Goal: Task Accomplishment & Management: Complete application form

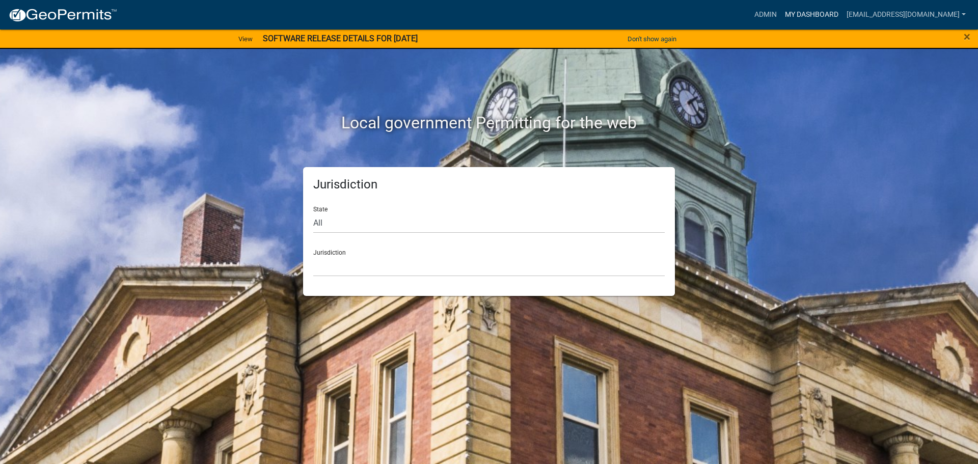
click at [826, 20] on link "My Dashboard" at bounding box center [812, 14] width 62 height 19
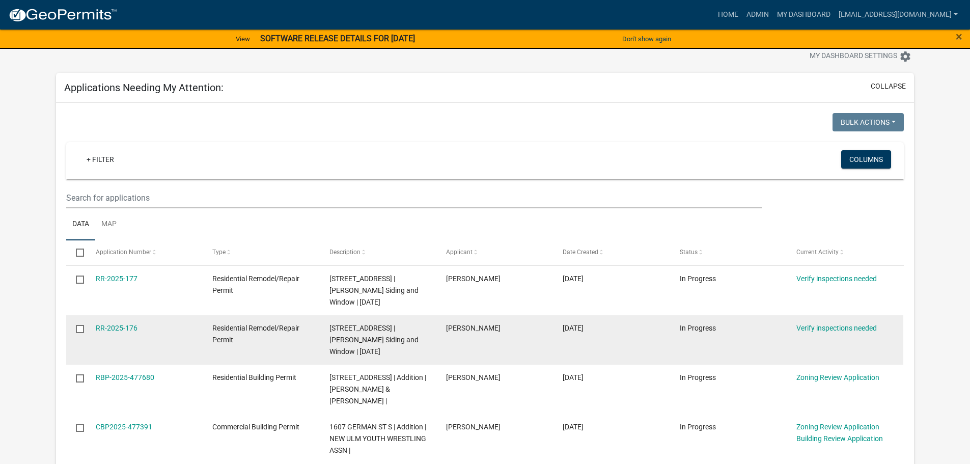
scroll to position [51, 0]
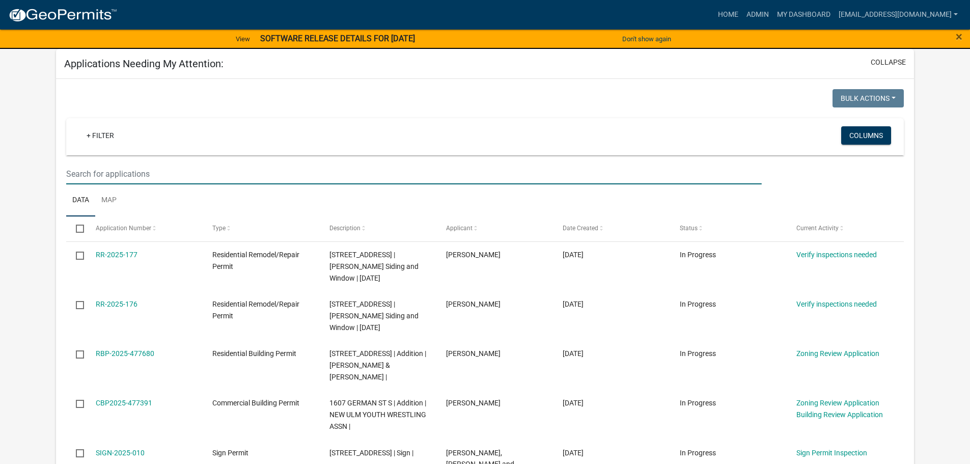
click at [137, 175] on input "text" at bounding box center [413, 173] width 695 height 21
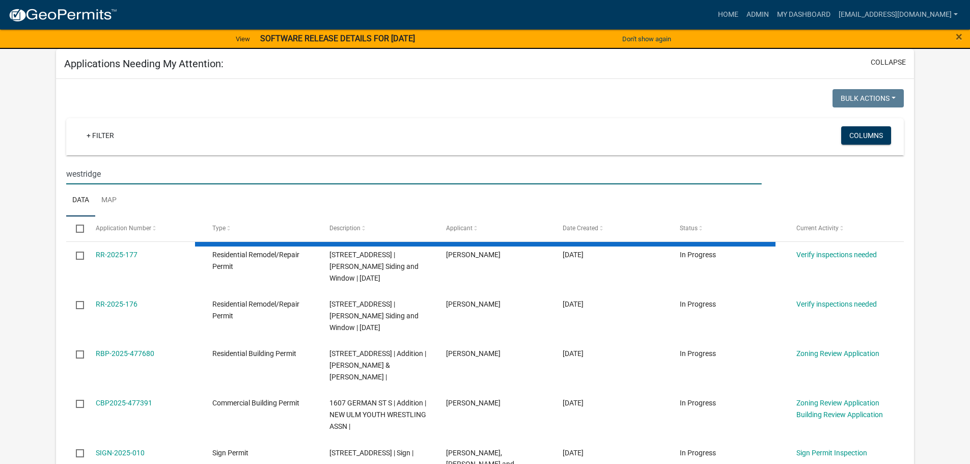
type input "westridge"
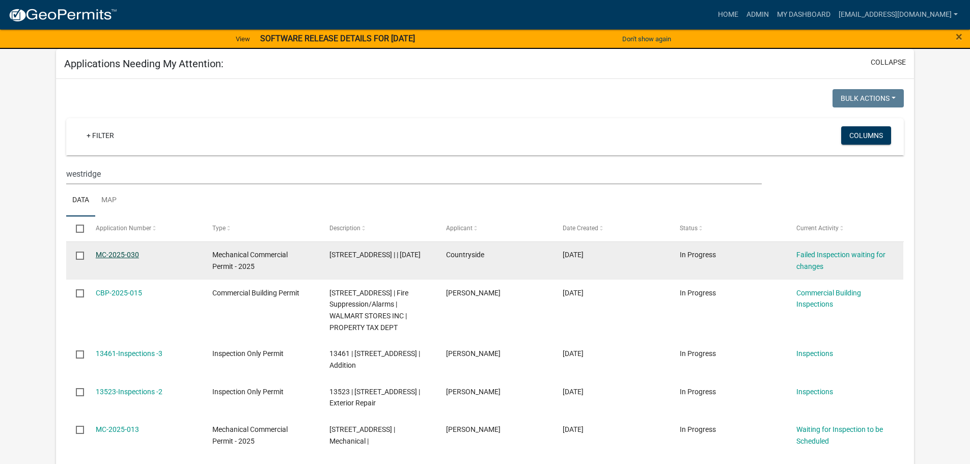
click at [125, 255] on link "MC-2025-030" at bounding box center [117, 255] width 43 height 8
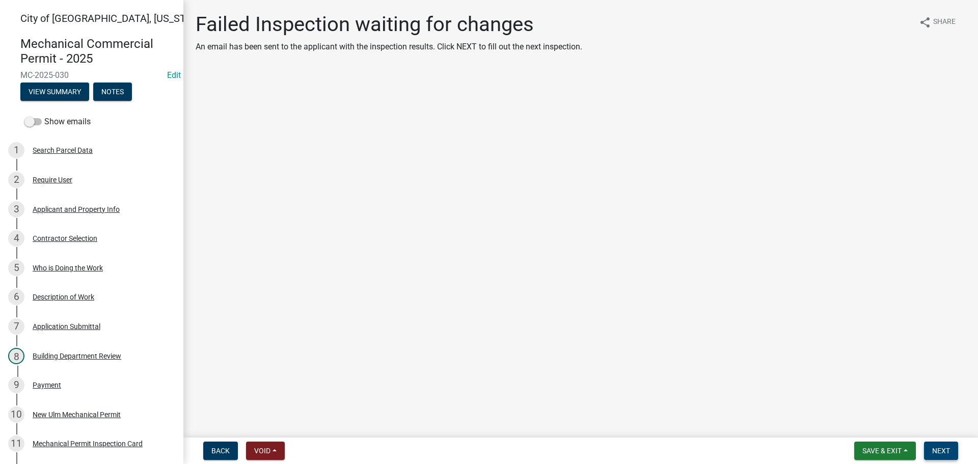
click at [941, 454] on span "Next" at bounding box center [941, 451] width 18 height 8
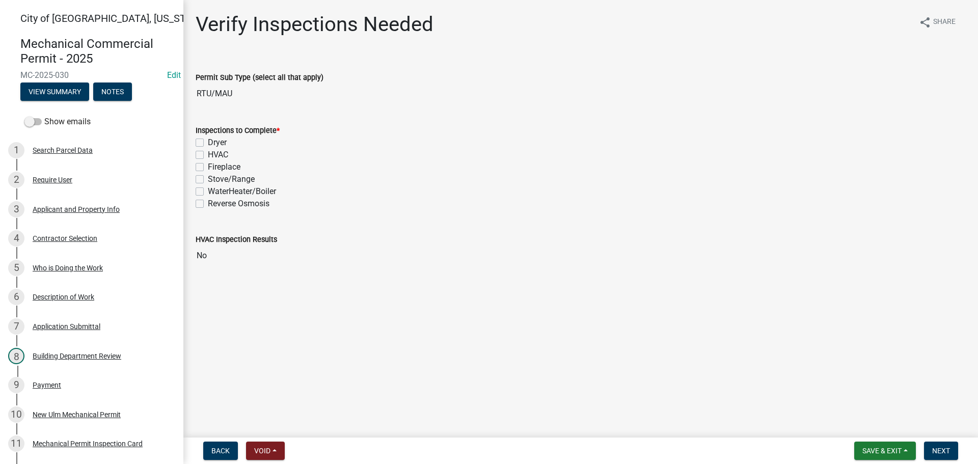
click at [197, 150] on div "HVAC" at bounding box center [581, 155] width 770 height 12
click at [208, 156] on label "HVAC" at bounding box center [218, 155] width 20 height 12
click at [208, 155] on input "HVAC" at bounding box center [211, 152] width 7 height 7
checkbox input "true"
checkbox input "false"
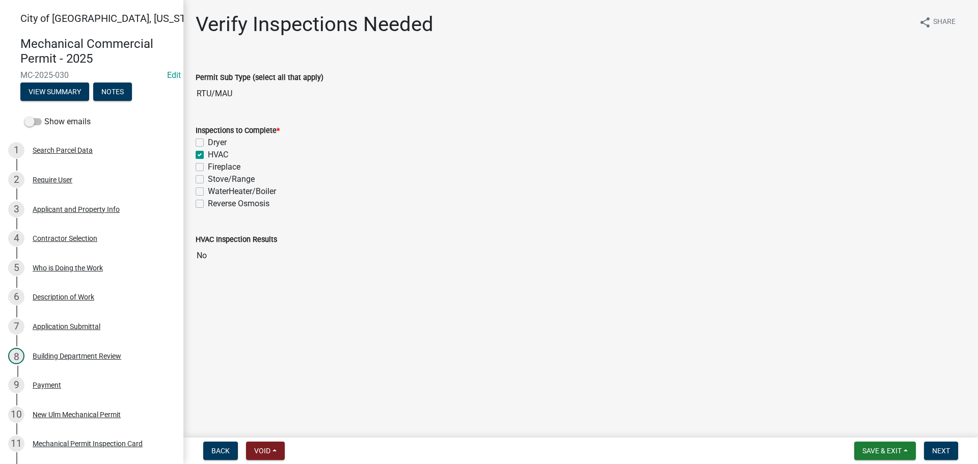
checkbox input "true"
checkbox input "false"
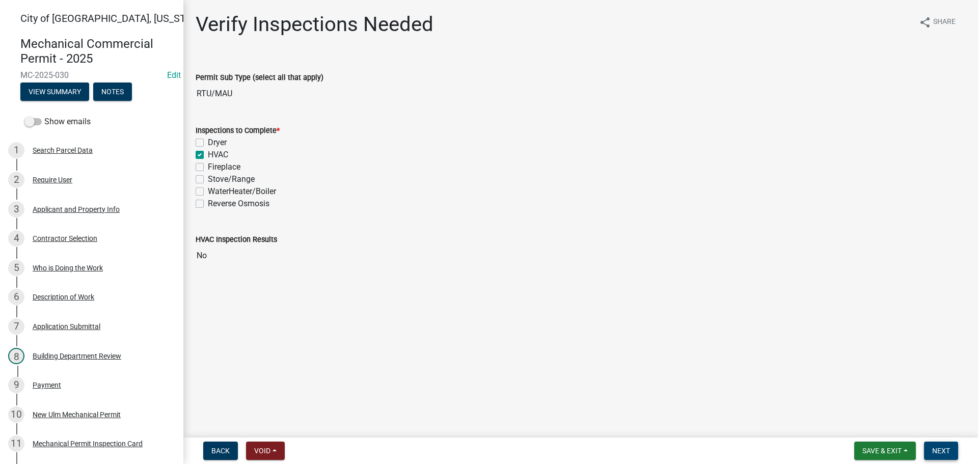
click at [950, 451] on button "Next" at bounding box center [941, 450] width 34 height 18
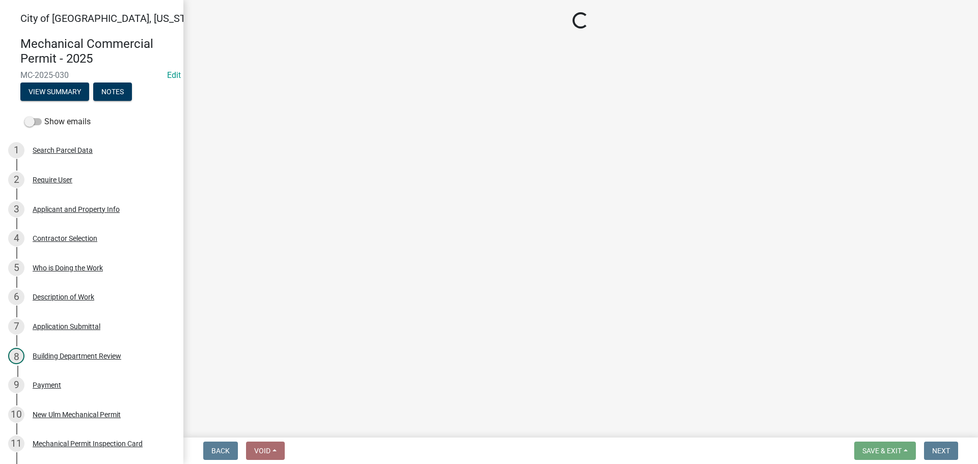
select select "805d55ac-e238-4e04-8f8e-acc067f36c3e"
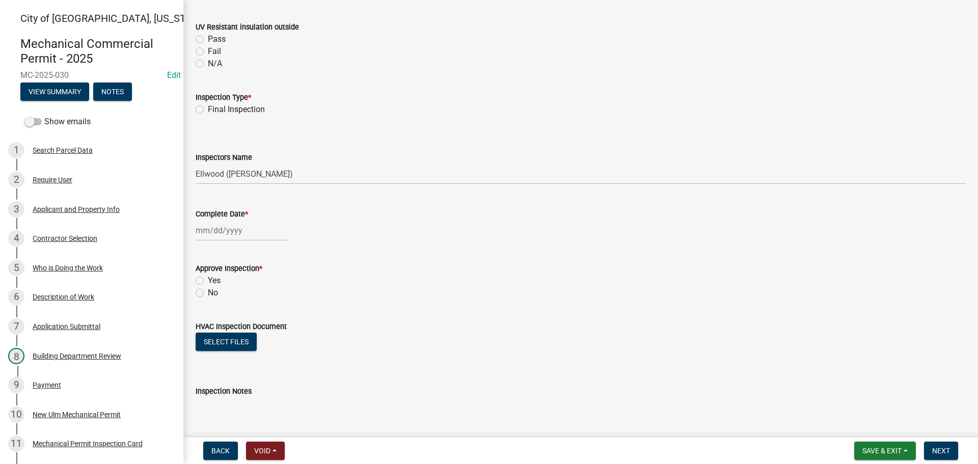
scroll to position [1171, 0]
click at [208, 107] on label "Final Inspection" at bounding box center [236, 109] width 57 height 12
click at [208, 107] on input "Final Inspection" at bounding box center [211, 106] width 7 height 7
radio input "true"
click at [221, 179] on select "Select Item... Ellwood (Ellwood Zabel) mikep@newulmmn.gov (Mike Pautzke)" at bounding box center [581, 173] width 770 height 21
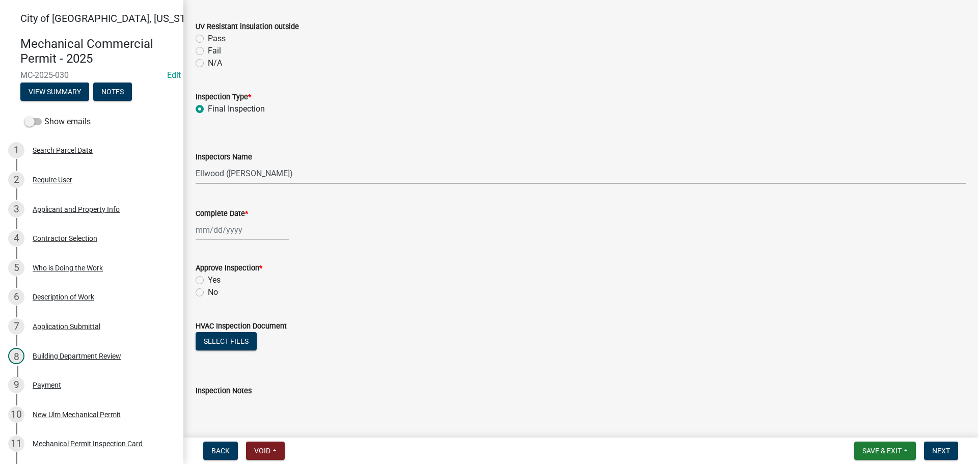
select select "cd72df13-1819-4c17-818e-bd68a66556fb"
click at [196, 163] on select "Select Item... Ellwood (Ellwood Zabel) mikep@newulmmn.gov (Mike Pautzke)" at bounding box center [581, 173] width 770 height 21
click at [225, 230] on div at bounding box center [242, 229] width 93 height 21
select select "9"
select select "2025"
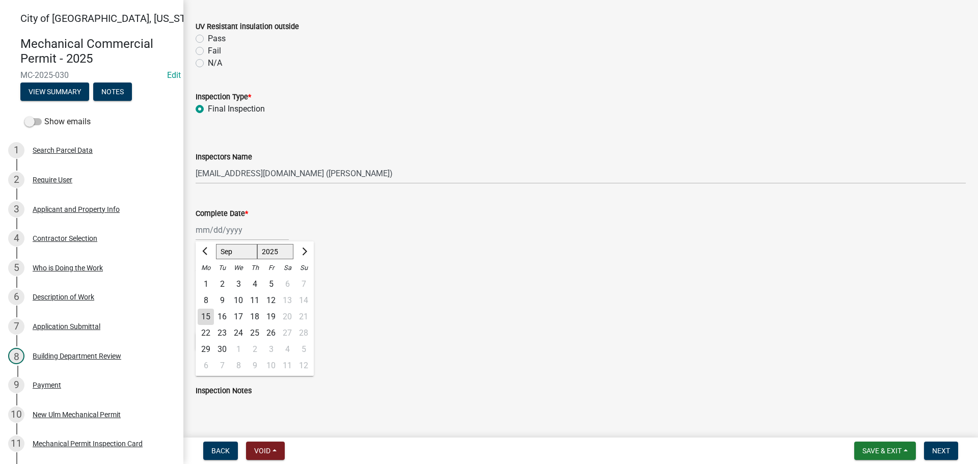
click at [206, 317] on div "15" at bounding box center [206, 317] width 16 height 16
type input "09/15/2025"
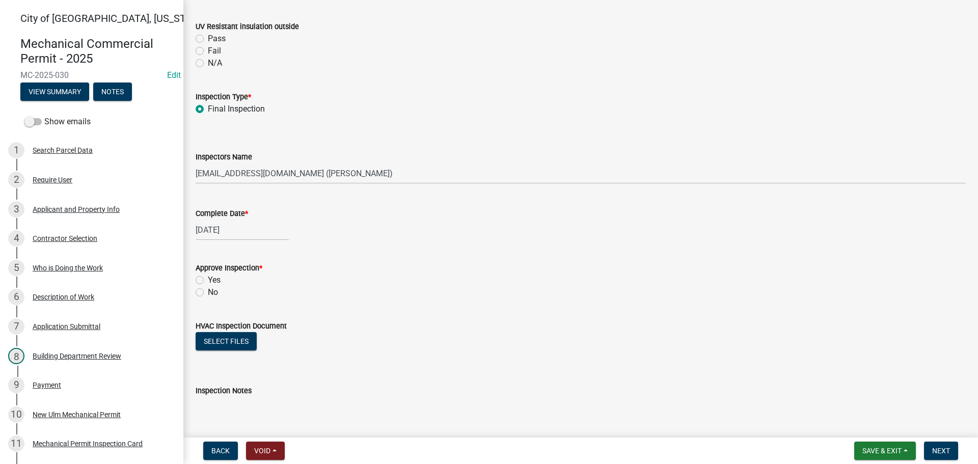
click at [208, 280] on label "Yes" at bounding box center [214, 280] width 13 height 12
click at [208, 280] on input "Yes" at bounding box center [211, 277] width 7 height 7
radio input "true"
click at [943, 449] on span "Next" at bounding box center [941, 451] width 18 height 8
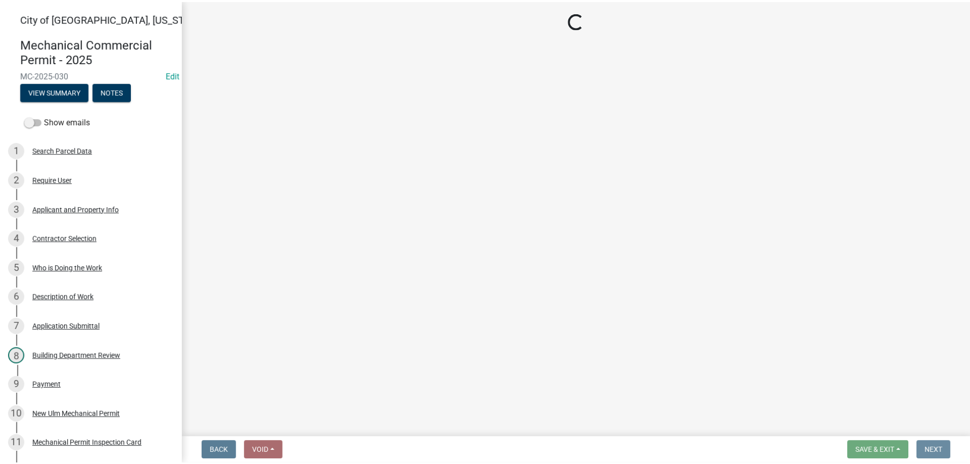
scroll to position [0, 0]
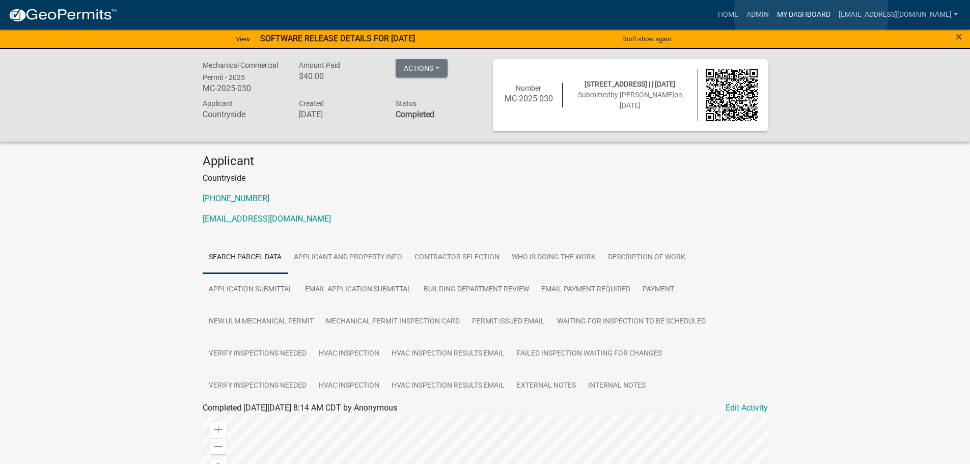
click at [811, 13] on link "My Dashboard" at bounding box center [804, 14] width 62 height 19
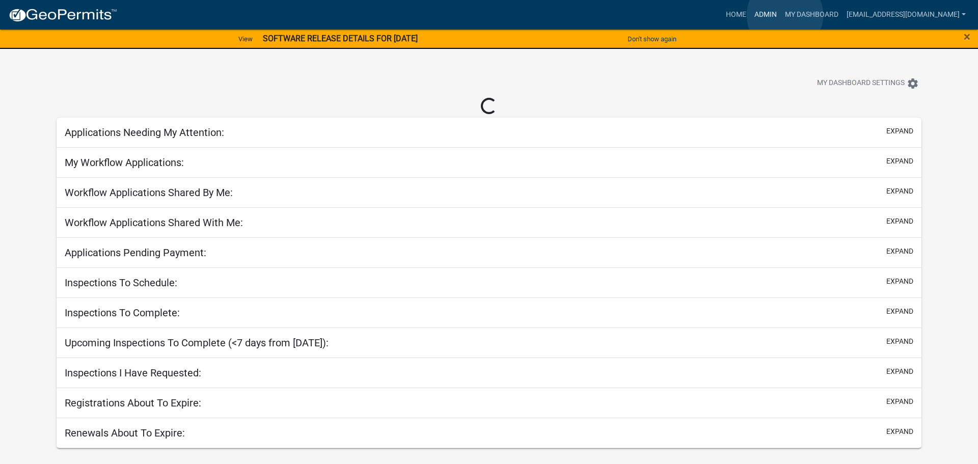
click at [781, 15] on link "Admin" at bounding box center [765, 14] width 31 height 19
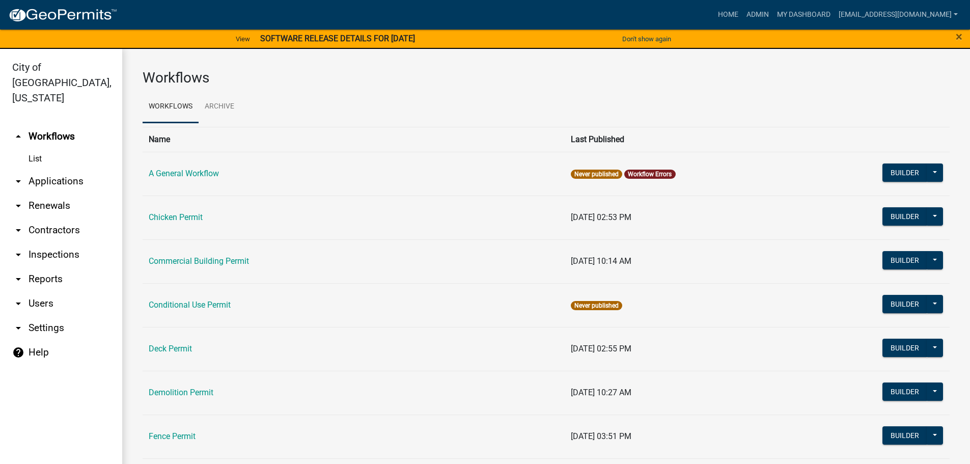
click at [40, 169] on link "arrow_drop_down Applications" at bounding box center [61, 181] width 122 height 24
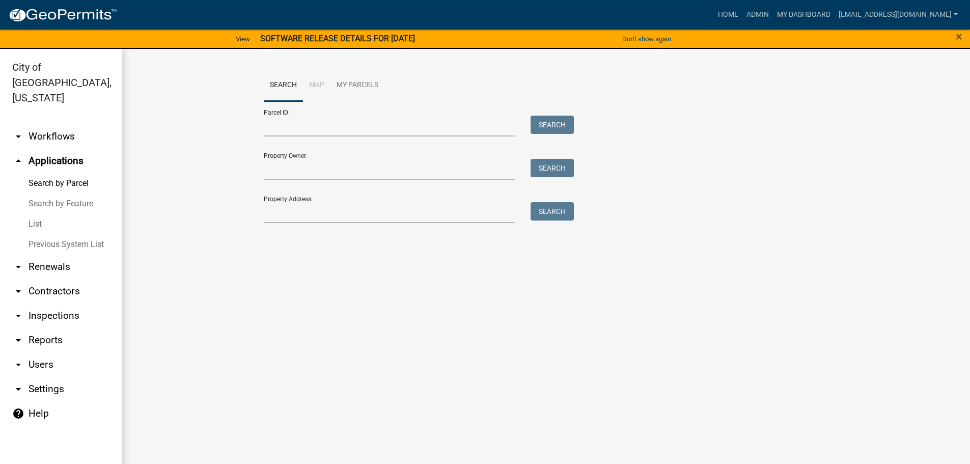
click at [61, 234] on link "Previous System List" at bounding box center [61, 244] width 122 height 20
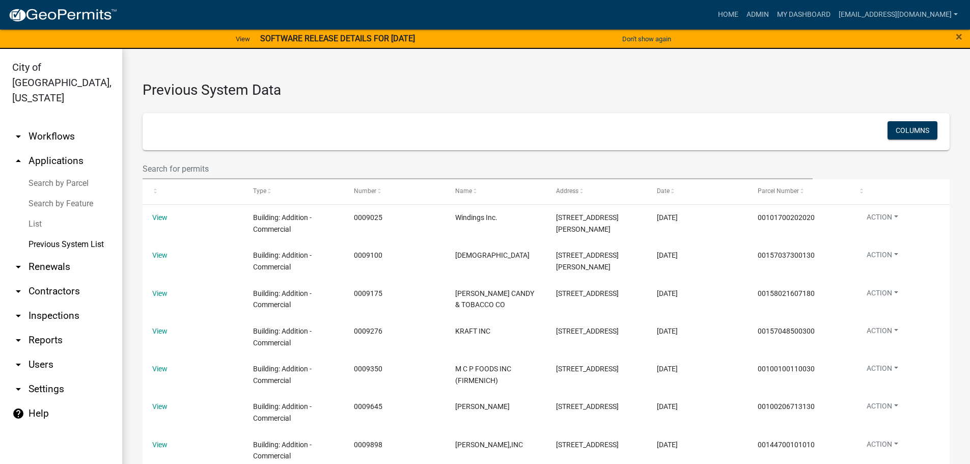
click at [60, 173] on link "Search by Parcel" at bounding box center [61, 183] width 122 height 20
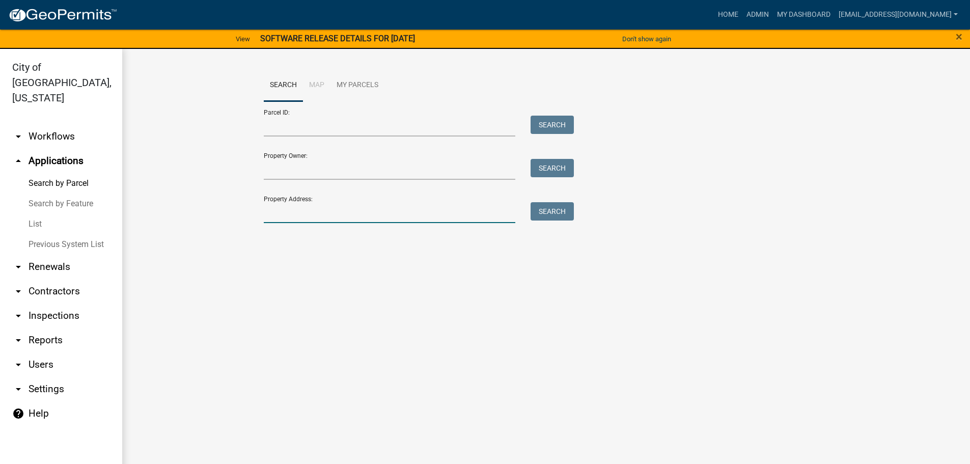
click at [268, 209] on input "Property Address:" at bounding box center [390, 212] width 252 height 21
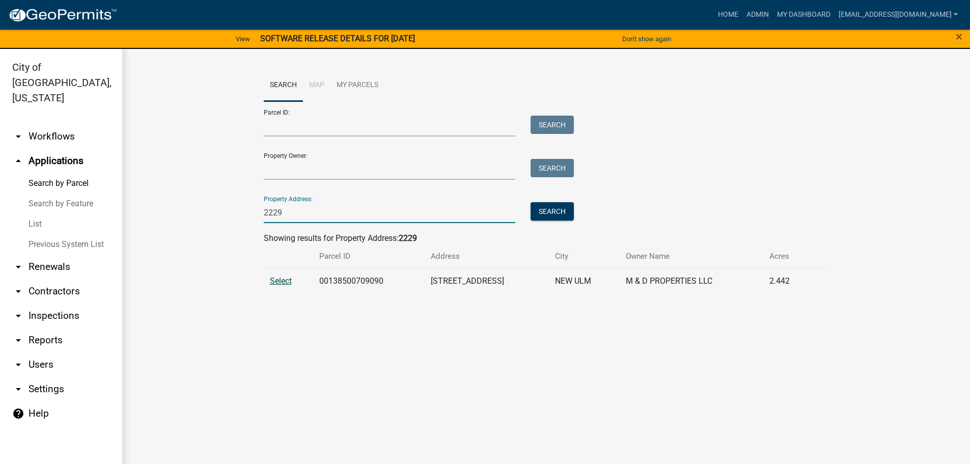
type input "2229"
click at [277, 281] on span "Select" at bounding box center [281, 281] width 22 height 10
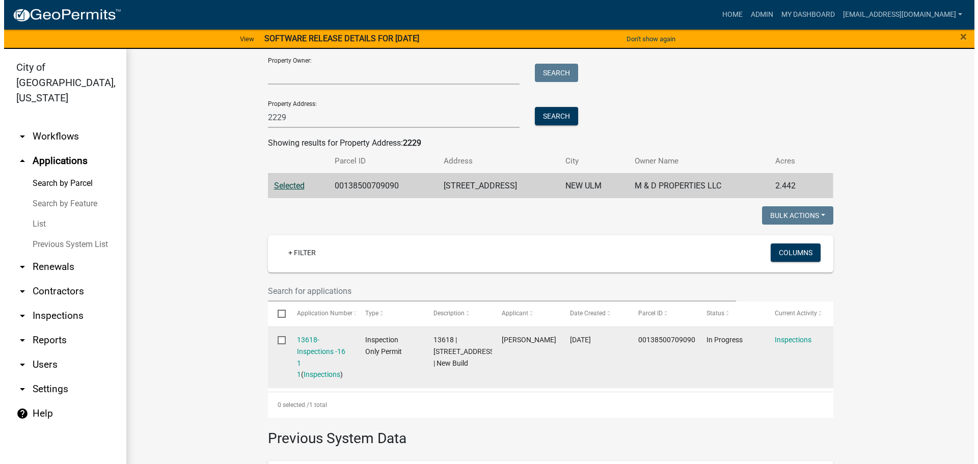
scroll to position [102, 0]
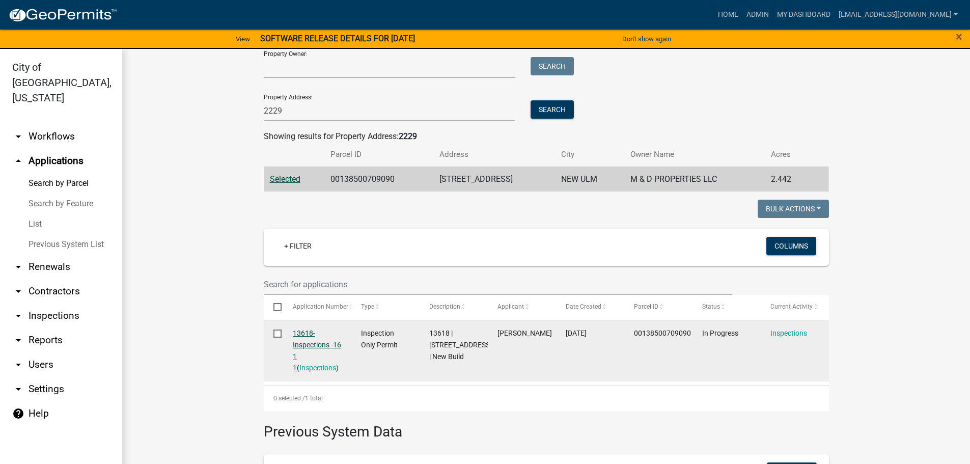
click at [317, 343] on link "13618-Inspections -16 1 1" at bounding box center [317, 350] width 48 height 43
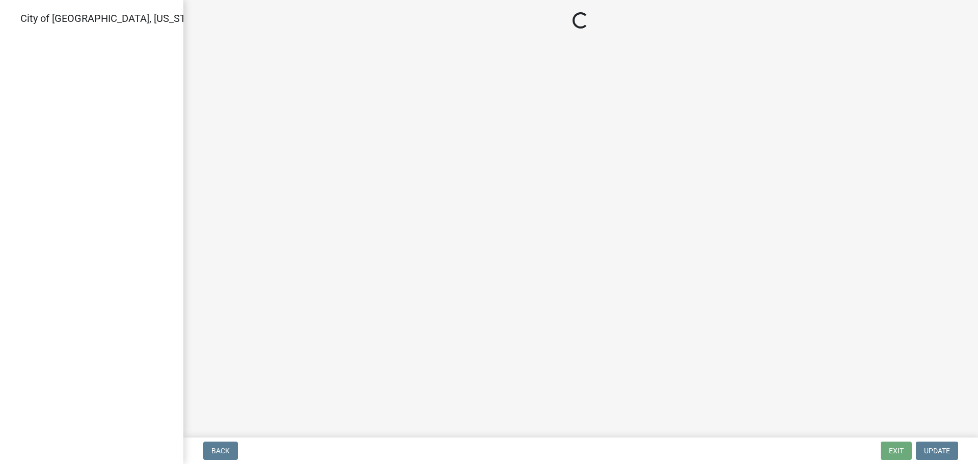
select select "805d55ac-e238-4e04-8f8e-acc067f36c3e"
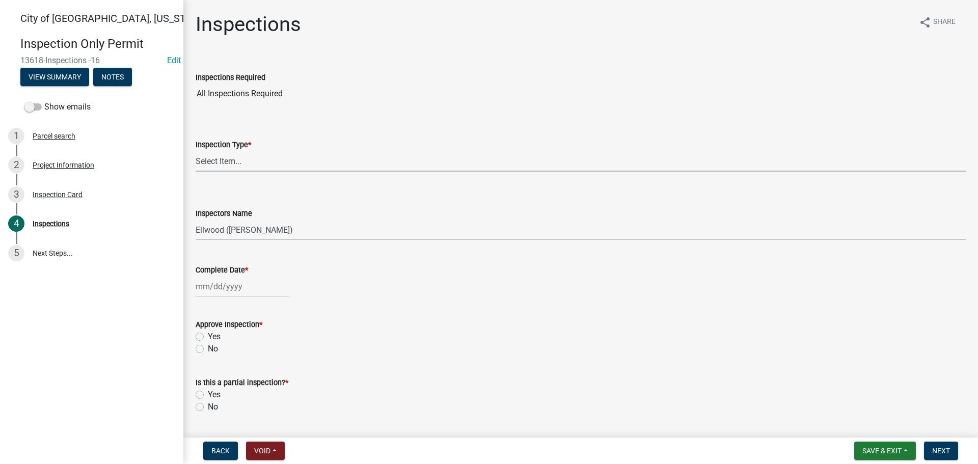
click at [224, 164] on select "Select Item... All Inspections Required 200 # 2Hr Hydro Test Meters (all) Attic…" at bounding box center [581, 161] width 770 height 21
click at [196, 151] on select "Select Item... All Inspections Required 200 # 2Hr Hydro Test Meters (all) Attic…" at bounding box center [581, 161] width 770 height 21
select select "16813b24-7b3c-4c6d-8513-7ee241861c6f"
click at [209, 232] on select "Select Item... Ellwood (Ellwood Zabel) mikep@newulmmn.gov (Mike Pautzke)" at bounding box center [581, 229] width 770 height 21
select select "cd72df13-1819-4c17-818e-bd68a66556fb"
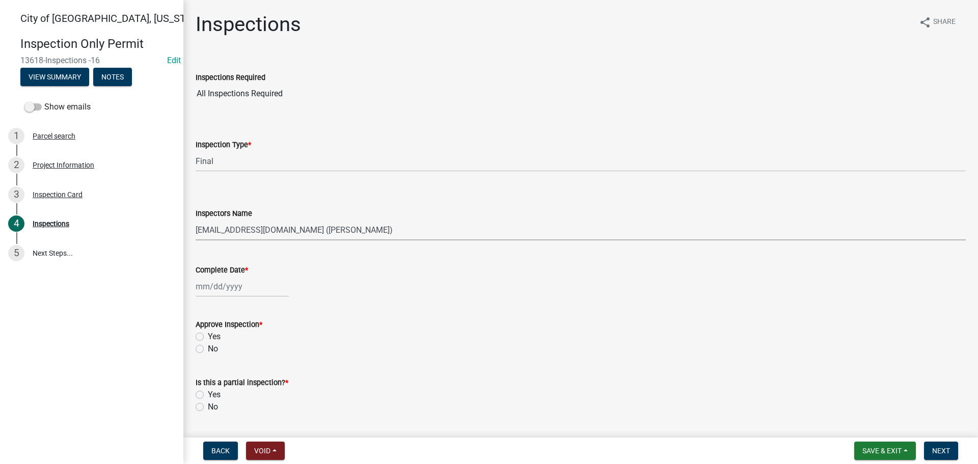
click at [196, 219] on select "Select Item... Ellwood (Ellwood Zabel) mikep@newulmmn.gov (Mike Pautzke)" at bounding box center [581, 229] width 770 height 21
click at [214, 287] on div at bounding box center [242, 286] width 93 height 21
select select "9"
select select "2025"
click at [276, 356] on div "12" at bounding box center [271, 357] width 16 height 16
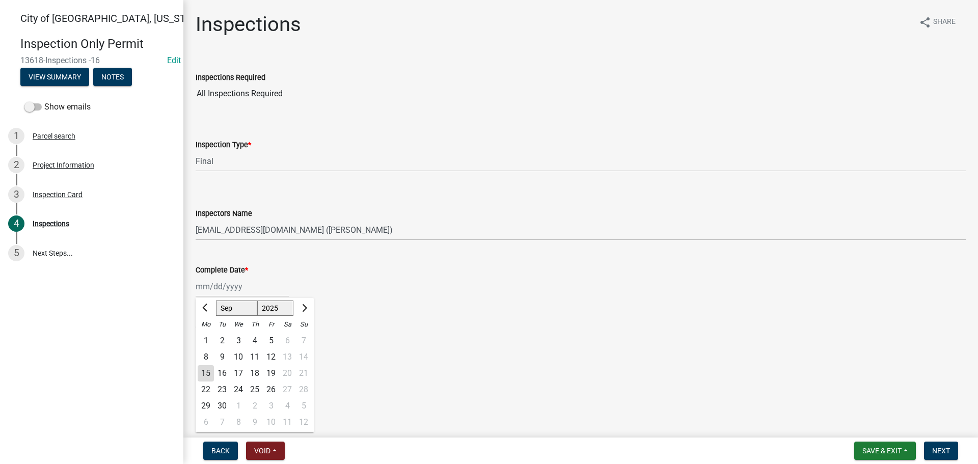
type input "09/12/2025"
click at [208, 336] on label "Yes" at bounding box center [214, 336] width 13 height 12
click at [208, 336] on input "Yes" at bounding box center [211, 333] width 7 height 7
radio input "true"
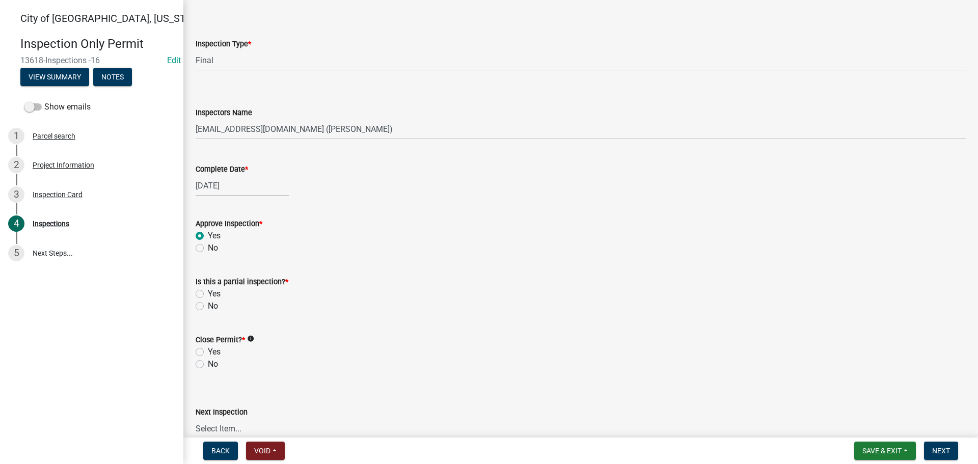
scroll to position [102, 0]
click at [208, 294] on label "Yes" at bounding box center [214, 293] width 13 height 12
click at [208, 293] on input "Yes" at bounding box center [211, 290] width 7 height 7
radio input "true"
click at [208, 360] on label "No" at bounding box center [213, 363] width 10 height 12
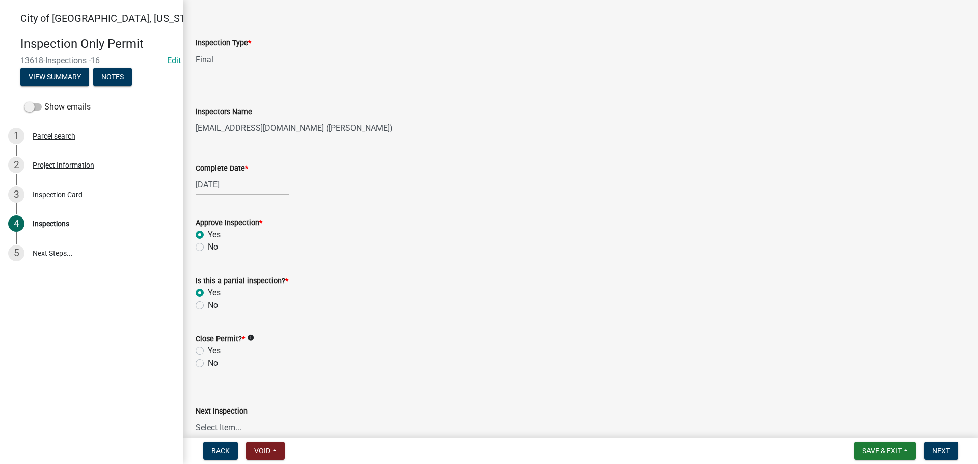
click at [208, 360] on input "No" at bounding box center [211, 360] width 7 height 7
radio input "true"
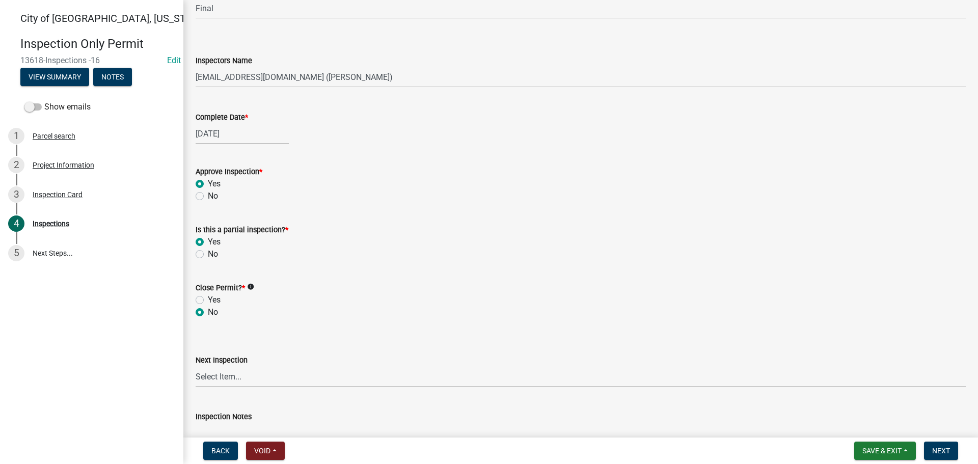
scroll to position [255, 0]
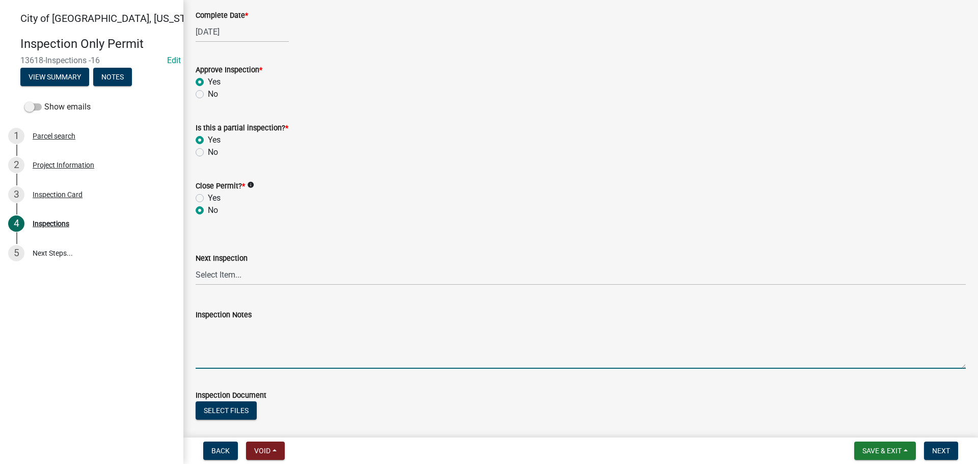
click at [214, 330] on textarea "Inspection Notes" at bounding box center [581, 345] width 770 height 48
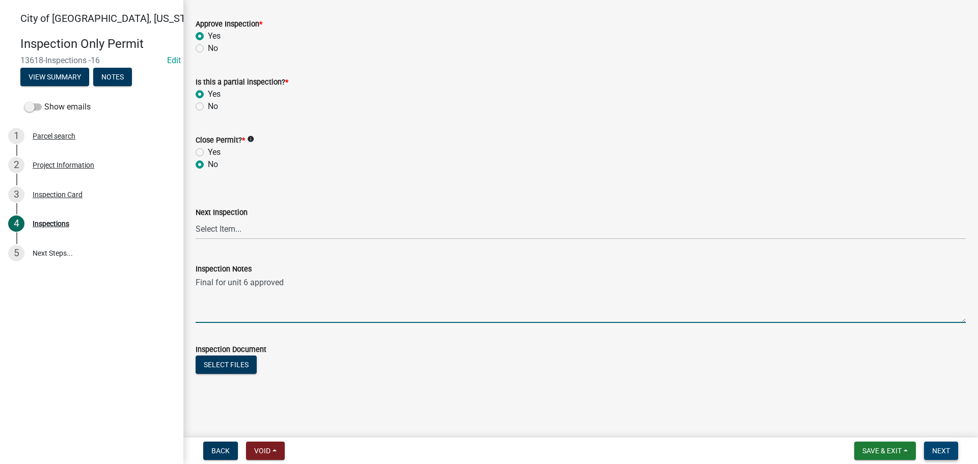
type textarea "Final for unit 6 approved"
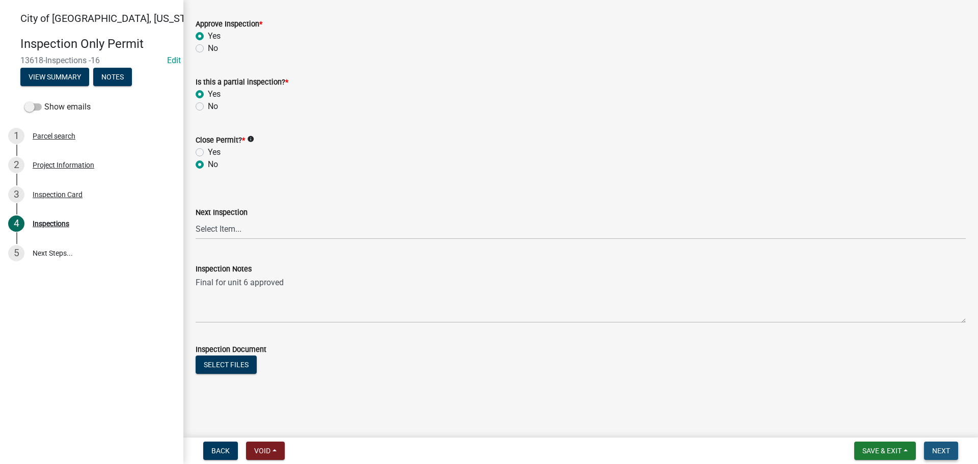
click at [936, 449] on span "Next" at bounding box center [941, 451] width 18 height 8
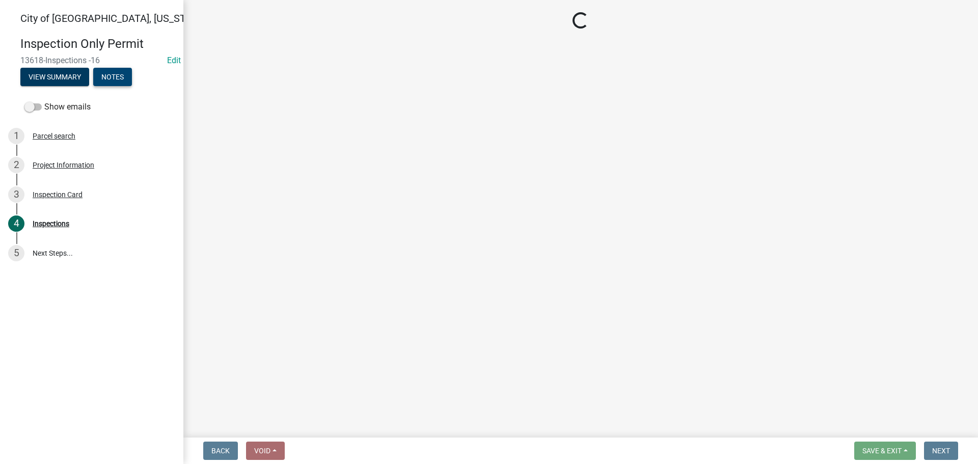
select select "805d55ac-e238-4e04-8f8e-acc067f36c3e"
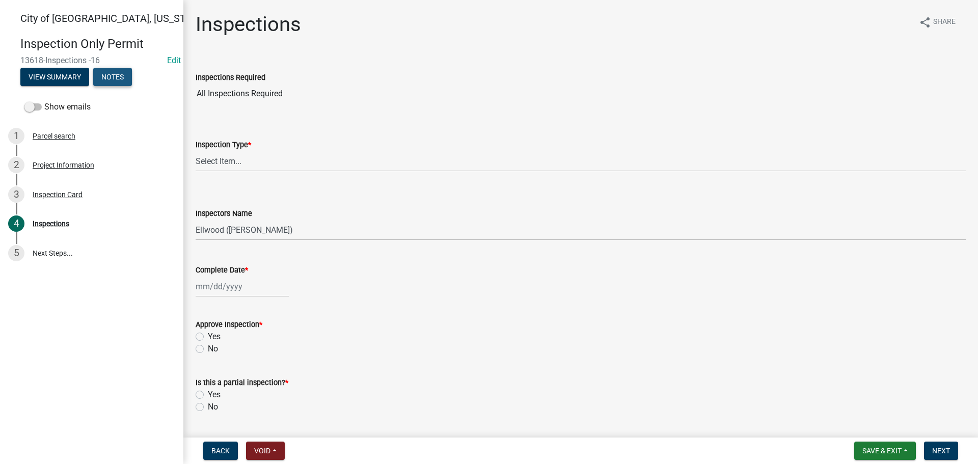
click at [117, 78] on button "Notes" at bounding box center [112, 77] width 39 height 18
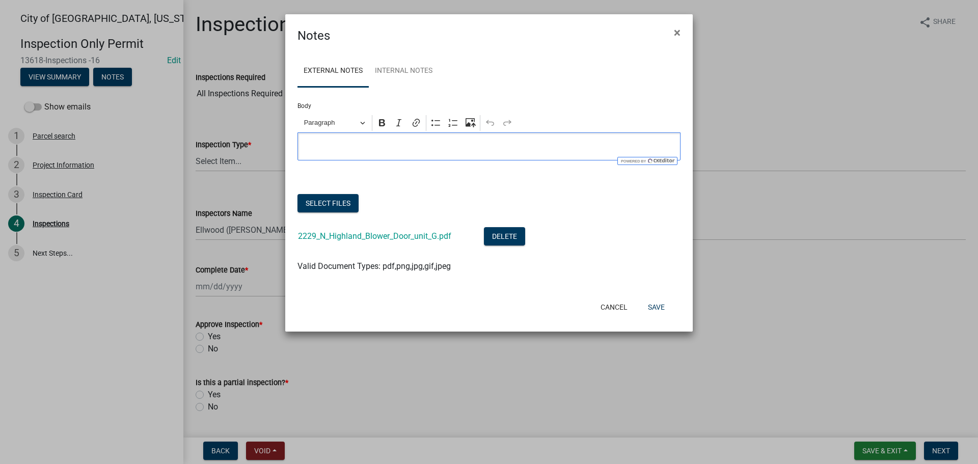
click at [357, 144] on p "Editor editing area: main. Press Alt+0 for help." at bounding box center [489, 147] width 372 height 12
click at [436, 129] on button "Bulleted List" at bounding box center [435, 122] width 15 height 15
click at [352, 147] on span "Unit 6 FInal approved" at bounding box center [499, 147] width 352 height 12
click at [652, 311] on button "Save" at bounding box center [656, 307] width 33 height 18
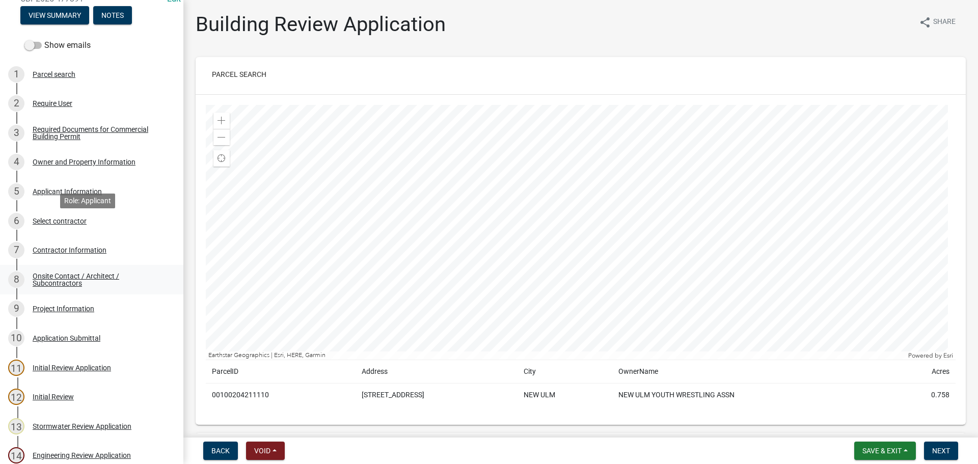
scroll to position [153, 0]
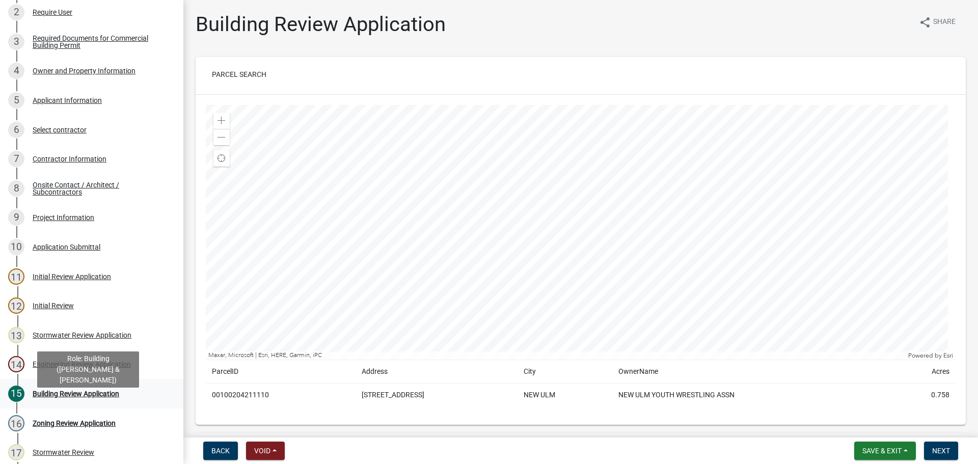
click at [71, 397] on div "Building Review Application" at bounding box center [76, 393] width 87 height 7
click at [933, 451] on span "Next" at bounding box center [941, 451] width 18 height 8
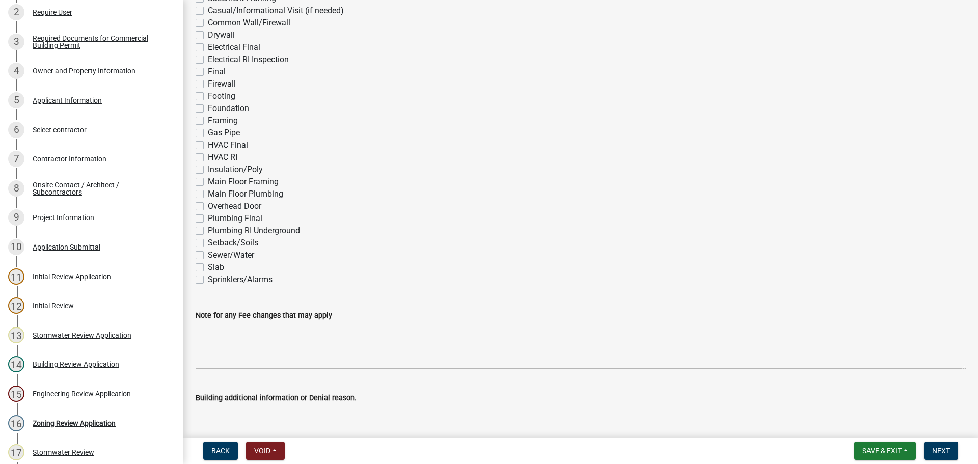
scroll to position [0, 0]
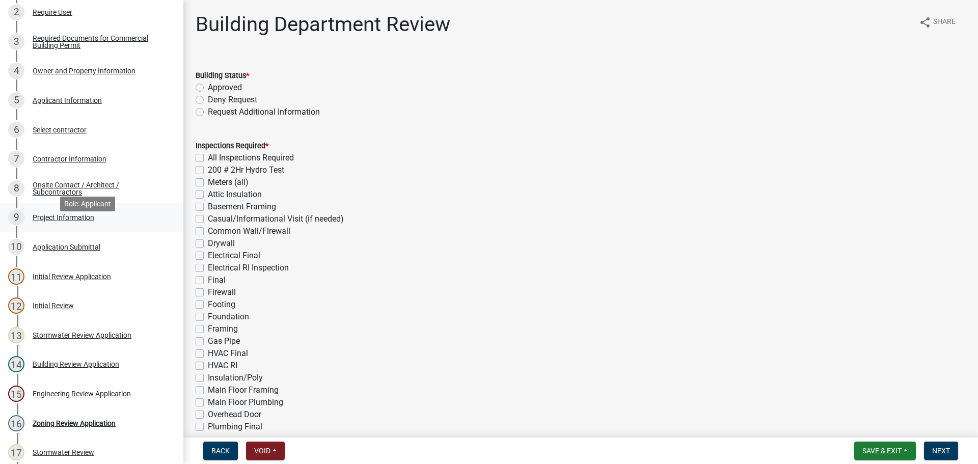
click at [58, 221] on div "Project Information" at bounding box center [64, 217] width 62 height 7
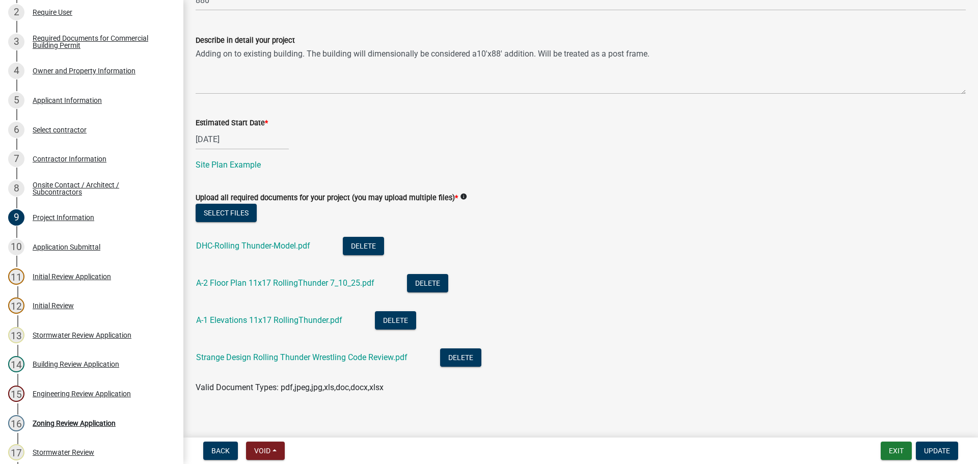
scroll to position [485, 0]
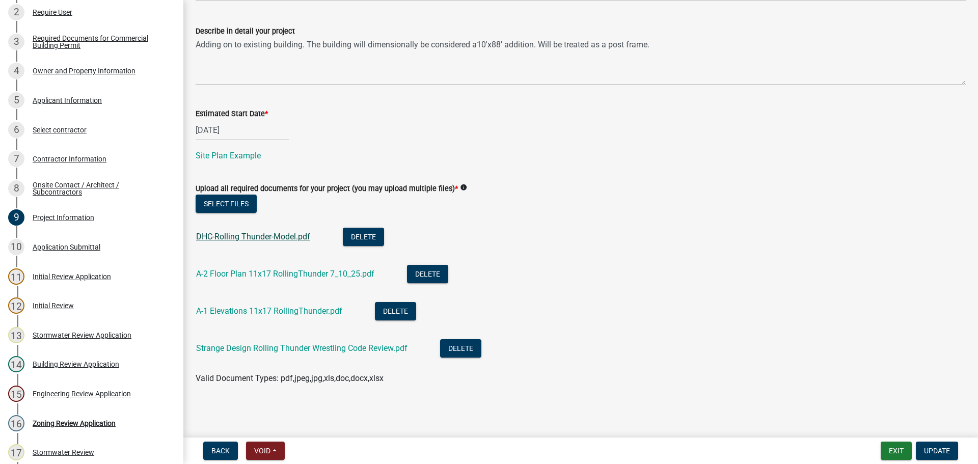
click at [266, 237] on link "DHC-Rolling Thunder-Model.pdf" at bounding box center [253, 237] width 114 height 10
click at [237, 271] on link "A-2 Floor Plan 11x17 RollingThunder 7_10_25.pdf" at bounding box center [285, 274] width 178 height 10
click at [250, 307] on link "A-1 Elevations 11x17 RollingThunder.pdf" at bounding box center [269, 311] width 146 height 10
click at [239, 348] on link "Strange Design Rolling Thunder Wrestling Code Review.pdf" at bounding box center [301, 348] width 211 height 10
click at [283, 240] on link "DHC-Rolling Thunder-Model.pdf" at bounding box center [253, 237] width 114 height 10
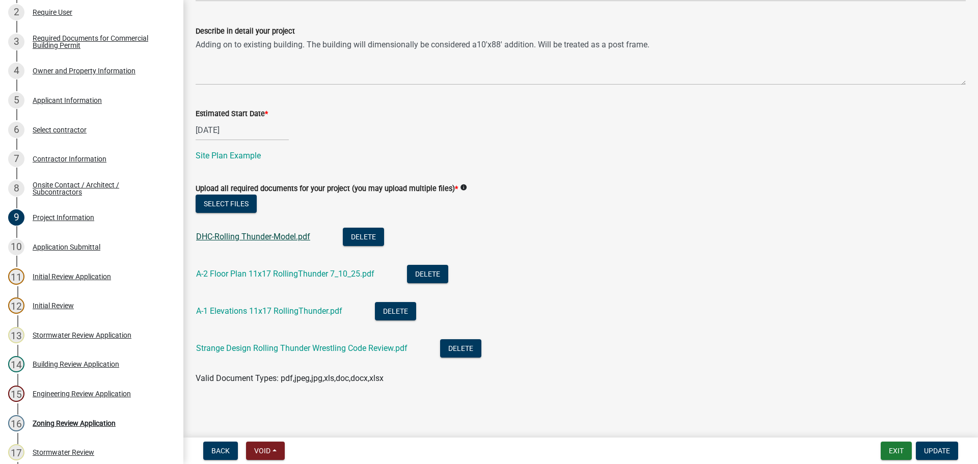
click at [245, 239] on link "DHC-Rolling Thunder-Model.pdf" at bounding box center [253, 237] width 114 height 10
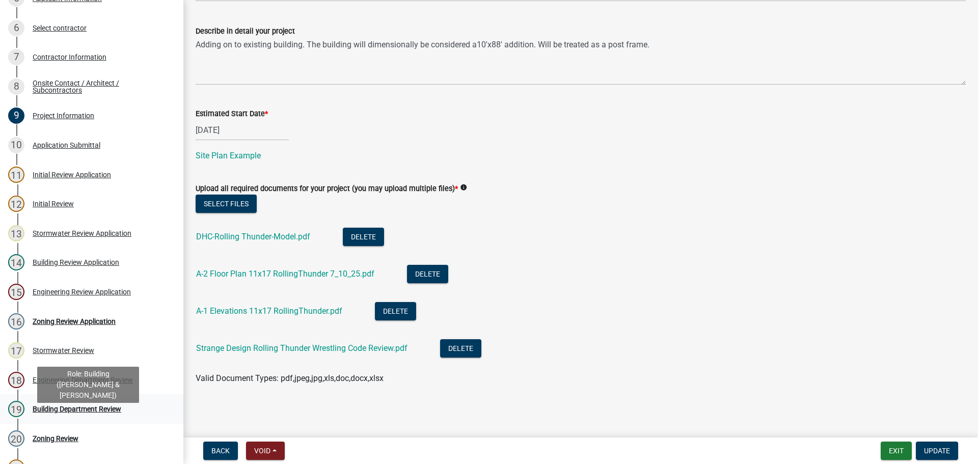
click at [63, 412] on div "Building Department Review" at bounding box center [77, 408] width 89 height 7
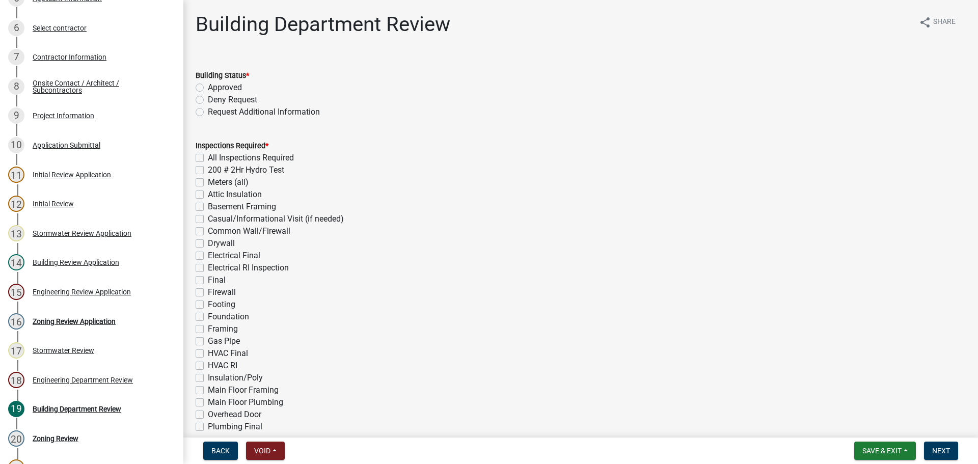
click at [208, 87] on label "Approved" at bounding box center [225, 87] width 34 height 12
click at [208, 87] on input "Approved" at bounding box center [211, 84] width 7 height 7
radio input "true"
click at [208, 195] on label "Attic Insulation" at bounding box center [235, 194] width 54 height 12
click at [208, 195] on input "Attic Insulation" at bounding box center [211, 191] width 7 height 7
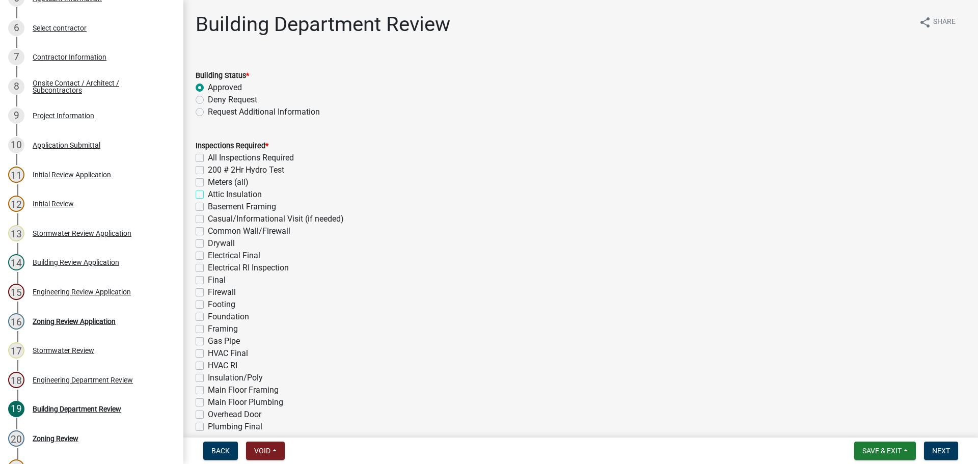
checkbox input "true"
checkbox input "false"
checkbox input "true"
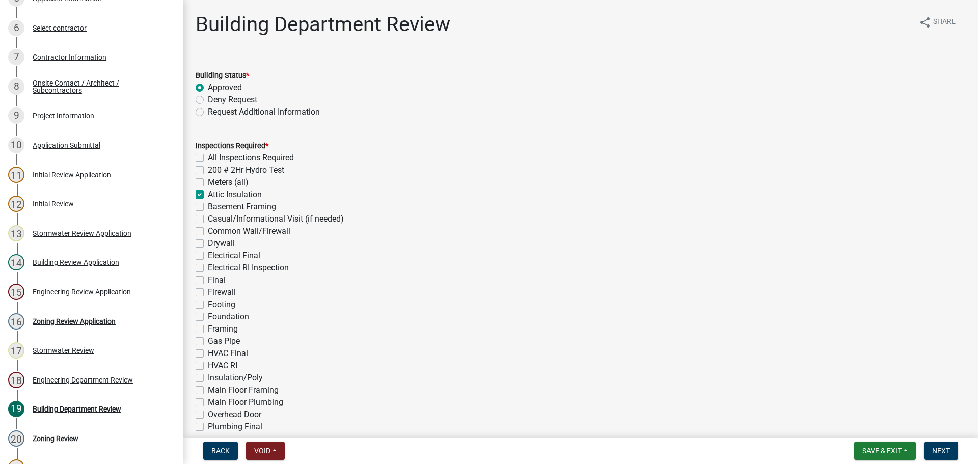
checkbox input "false"
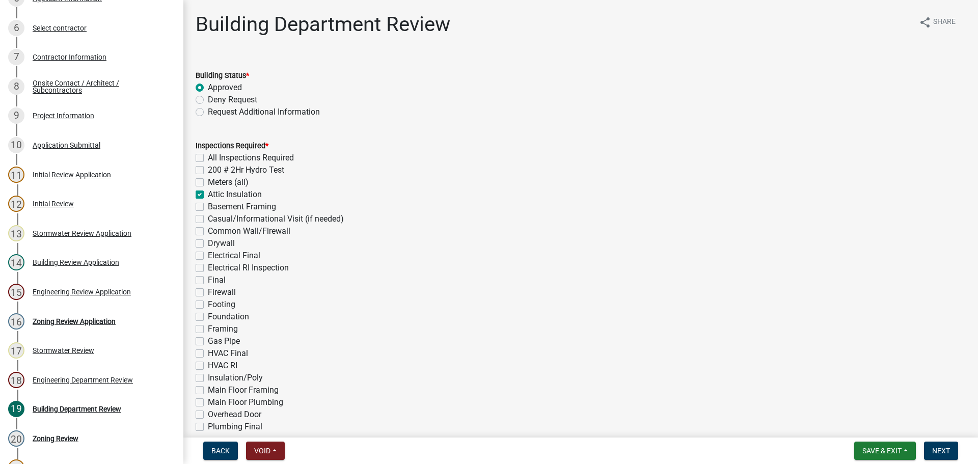
checkbox input "false"
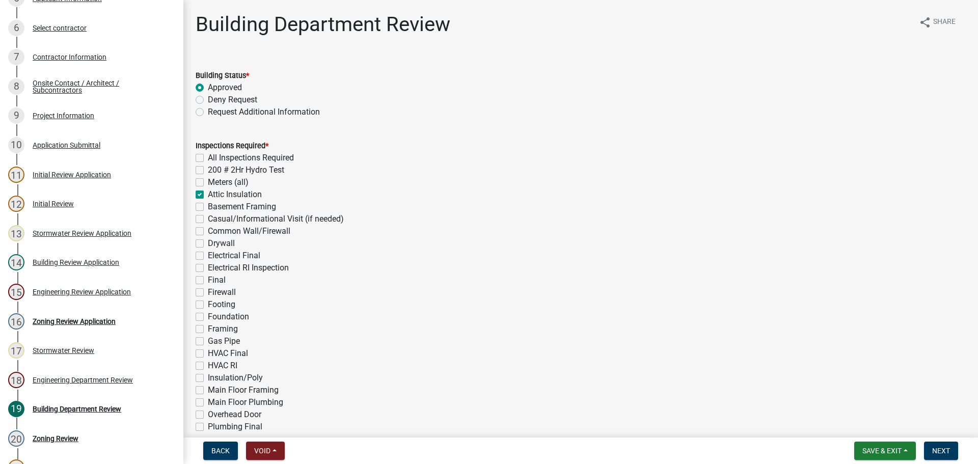
checkbox input "false"
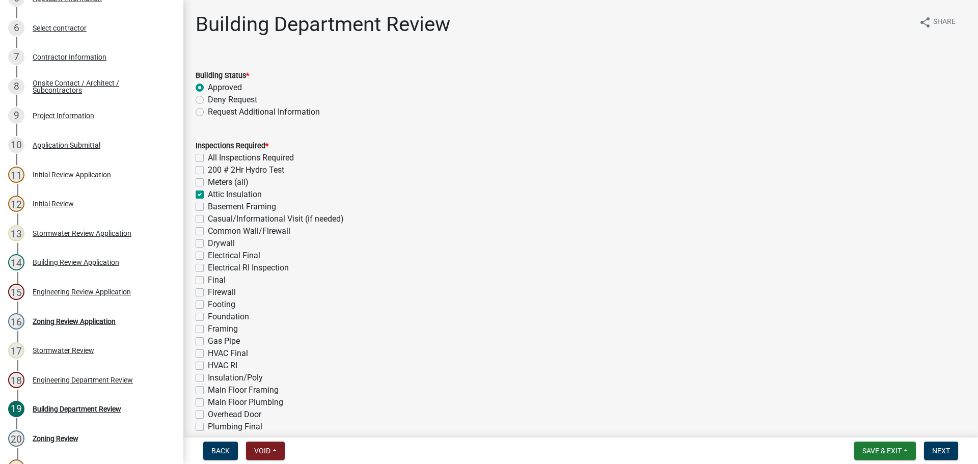
checkbox input "false"
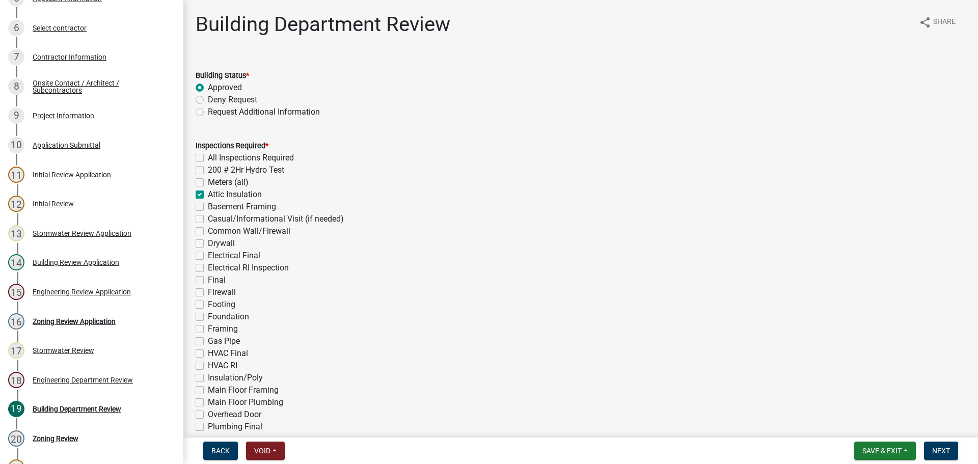
checkbox input "false"
click at [208, 218] on label "Casual/Informational Visit (if needed)" at bounding box center [276, 219] width 136 height 12
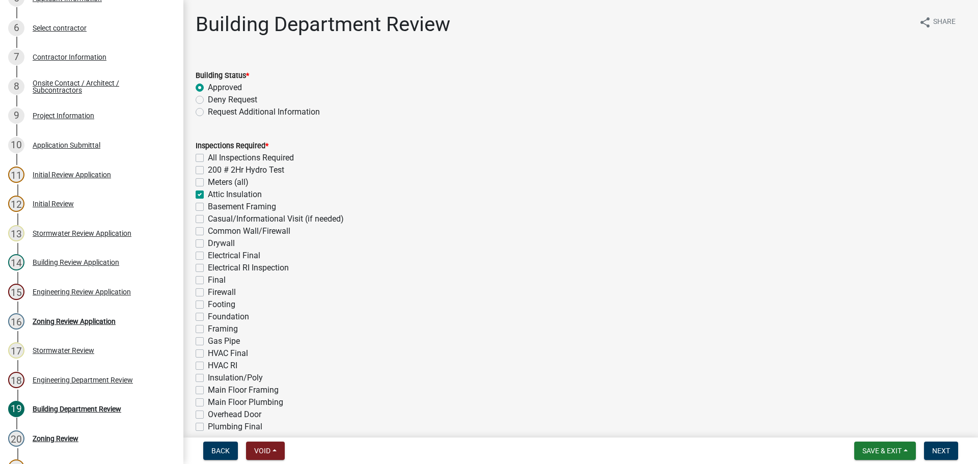
click at [208, 218] on input "Casual/Informational Visit (if needed)" at bounding box center [211, 216] width 7 height 7
checkbox input "true"
checkbox input "false"
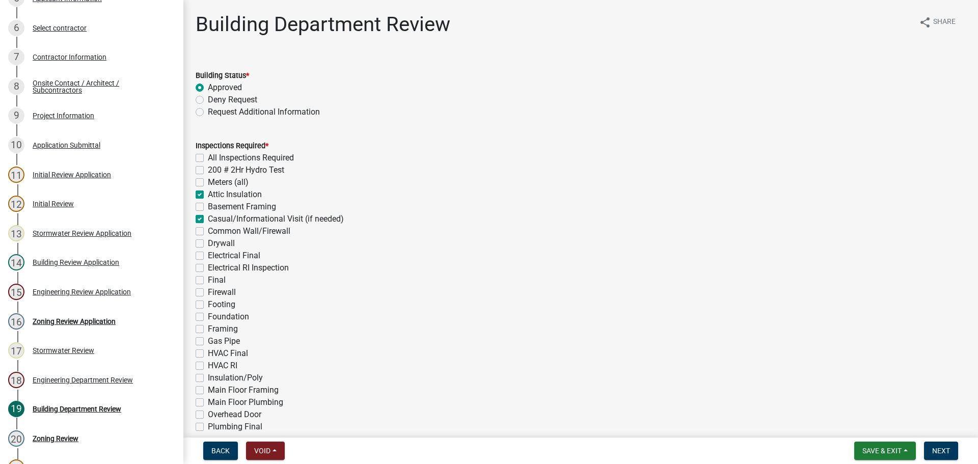
checkbox input "true"
checkbox input "false"
checkbox input "true"
checkbox input "false"
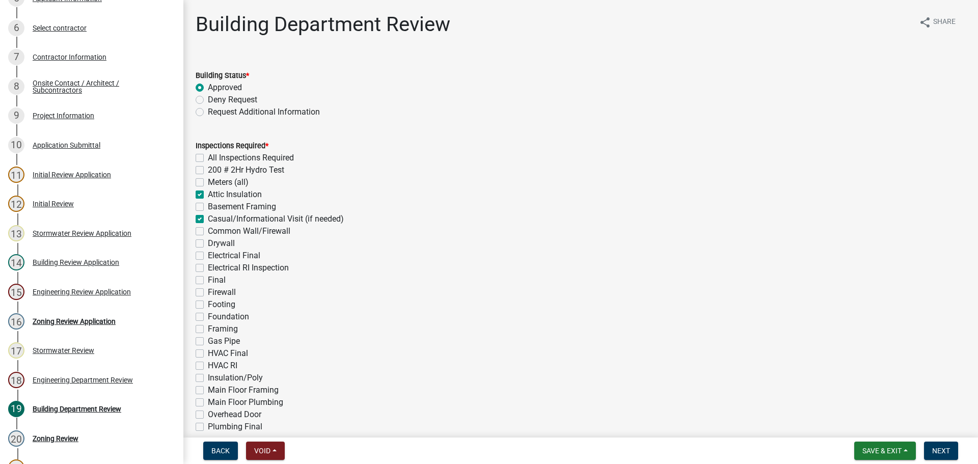
checkbox input "false"
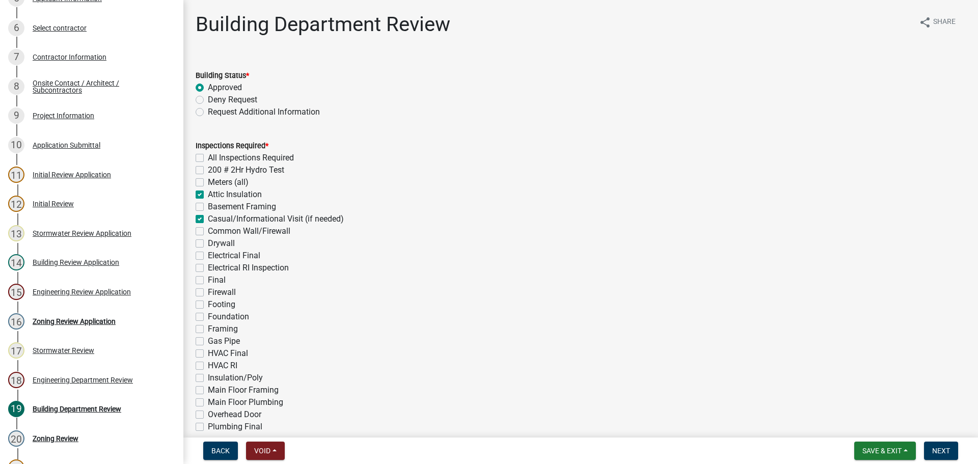
checkbox input "false"
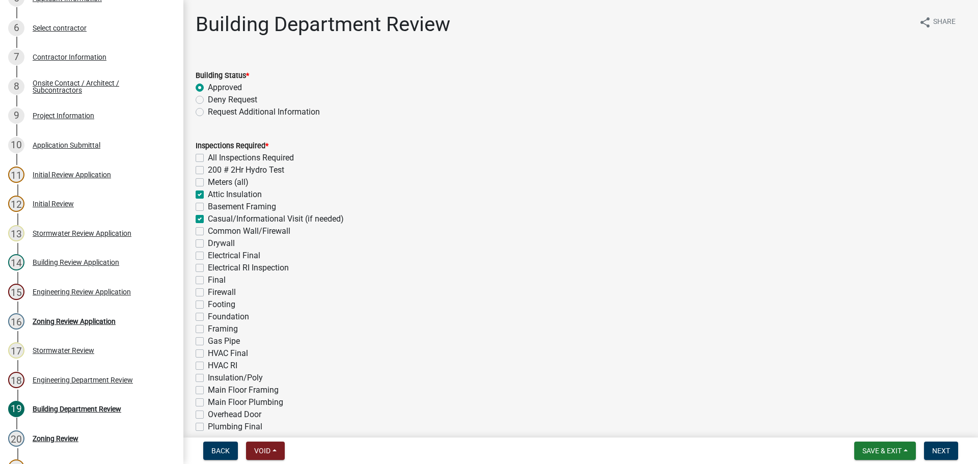
checkbox input "false"
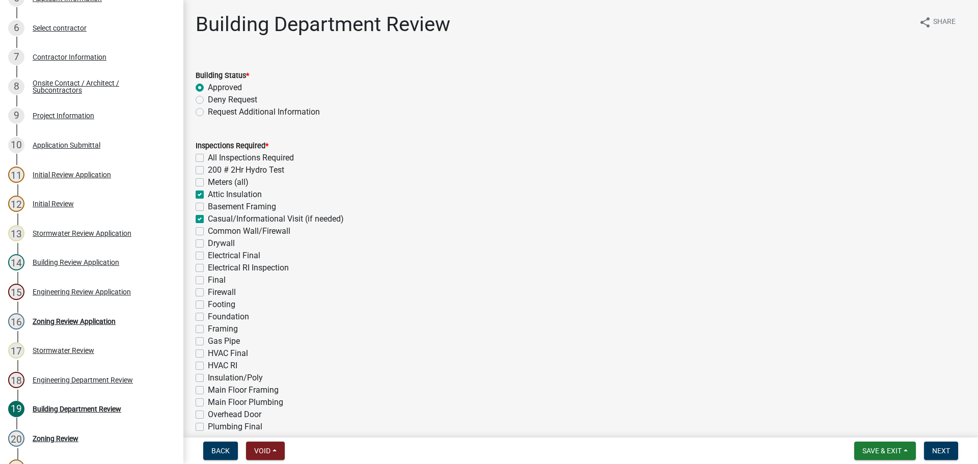
checkbox input "false"
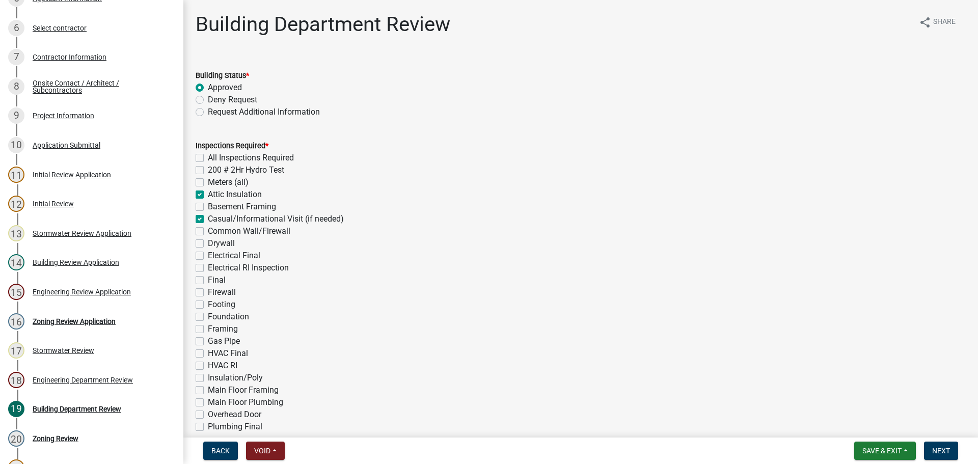
click at [208, 269] on label "Electrical RI Inspection" at bounding box center [248, 268] width 81 height 12
click at [208, 268] on input "Electrical RI Inspection" at bounding box center [211, 265] width 7 height 7
checkbox input "true"
checkbox input "false"
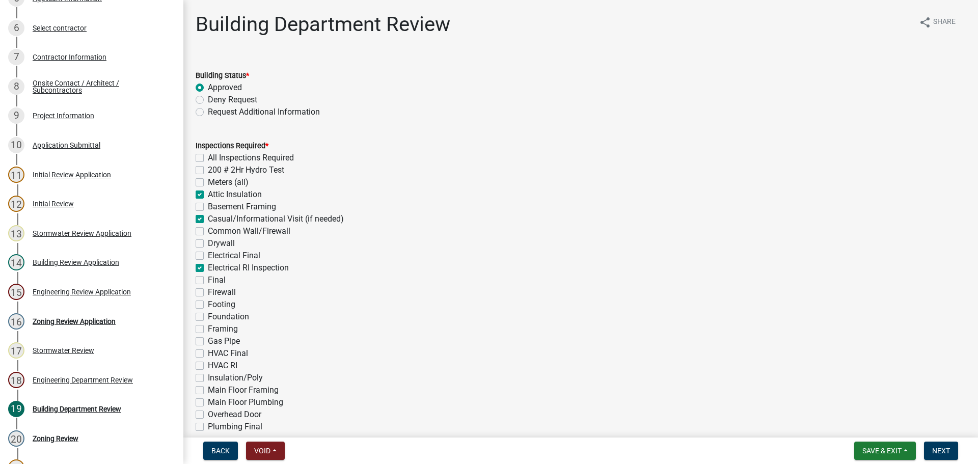
checkbox input "false"
checkbox input "true"
checkbox input "false"
checkbox input "true"
checkbox input "false"
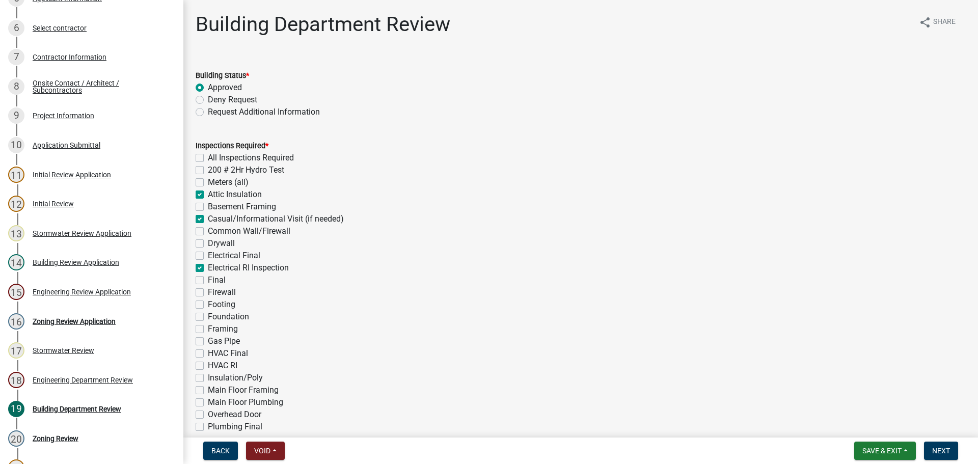
checkbox input "false"
checkbox input "true"
checkbox input "false"
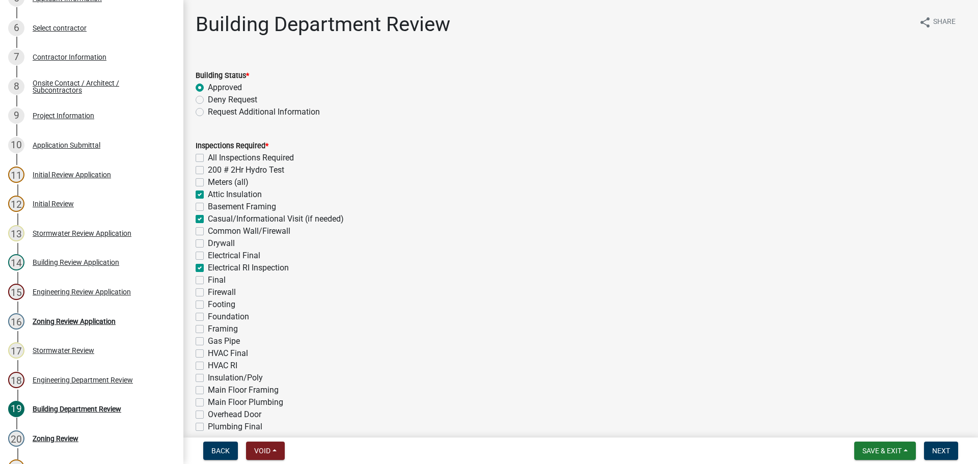
checkbox input "false"
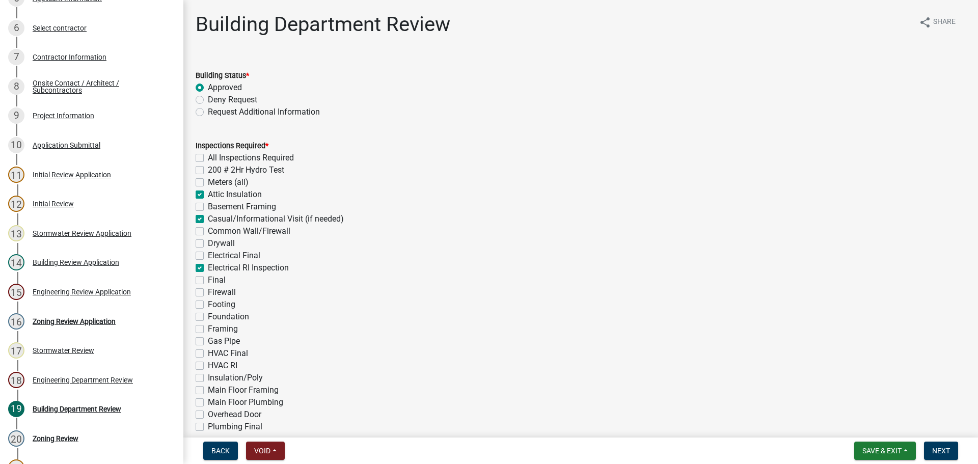
checkbox input "false"
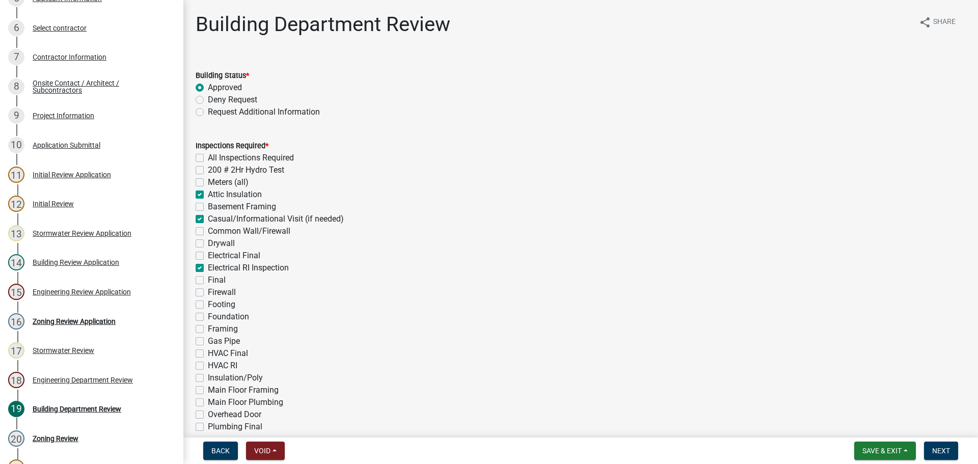
checkbox input "false"
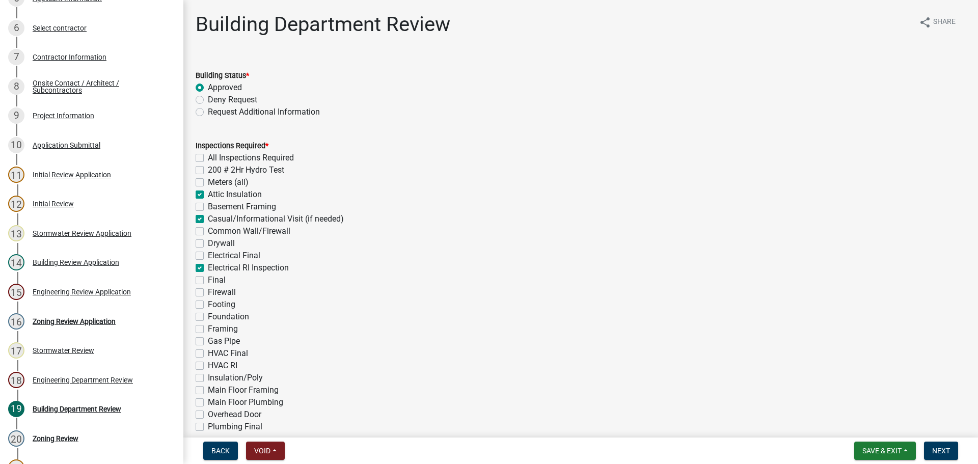
checkbox input "false"
click at [208, 255] on label "Electrical Final" at bounding box center [234, 256] width 52 height 12
click at [208, 255] on input "Electrical Final" at bounding box center [211, 253] width 7 height 7
checkbox input "true"
checkbox input "false"
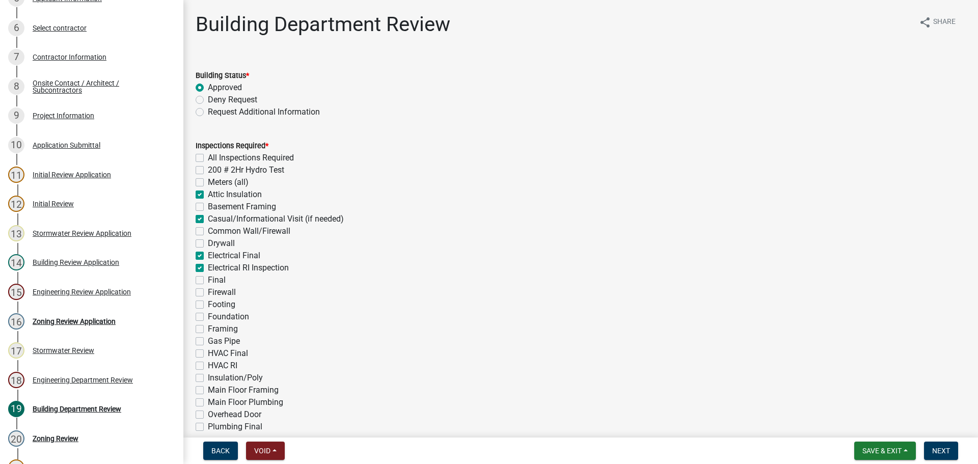
checkbox input "false"
checkbox input "true"
checkbox input "false"
checkbox input "true"
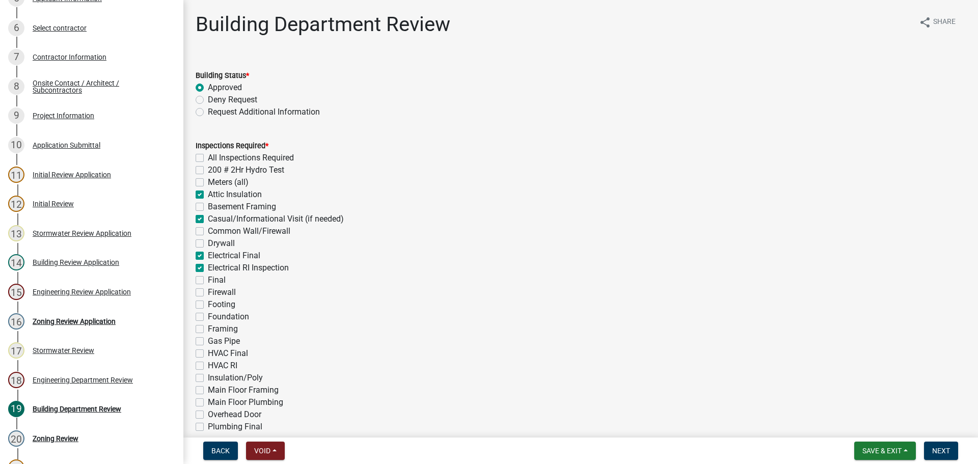
checkbox input "false"
checkbox input "true"
checkbox input "false"
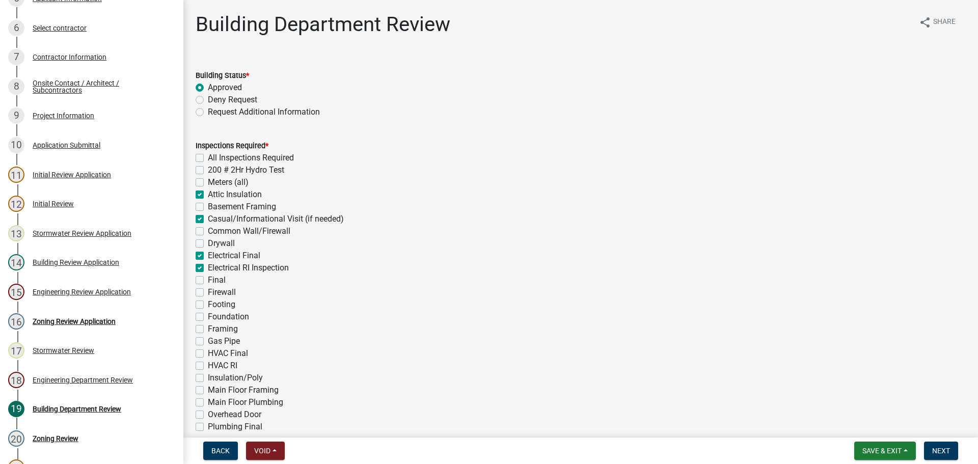
checkbox input "false"
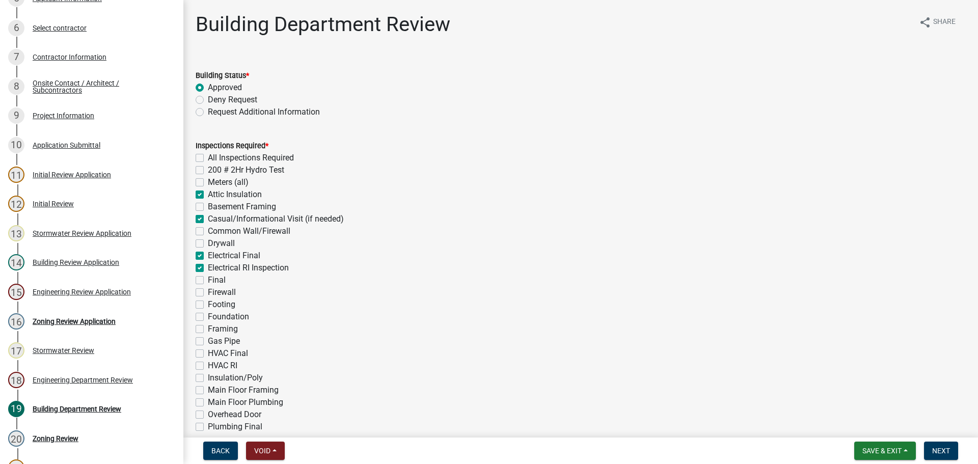
checkbox input "false"
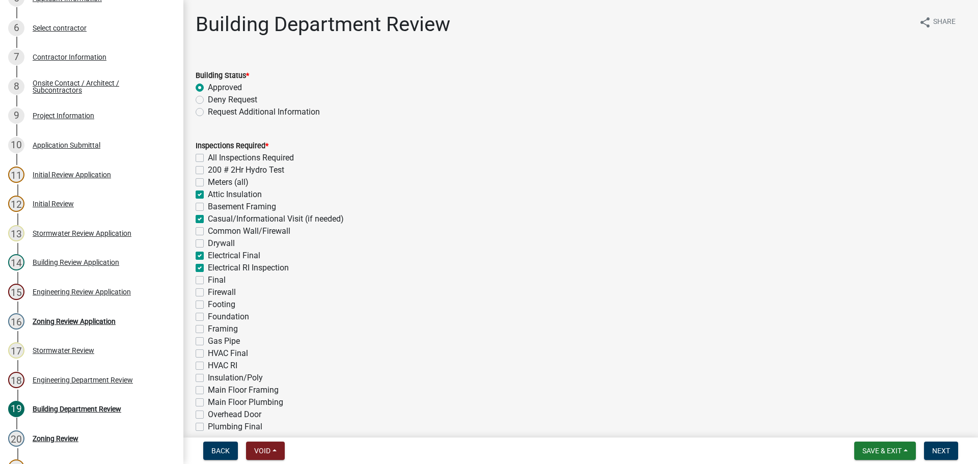
checkbox input "false"
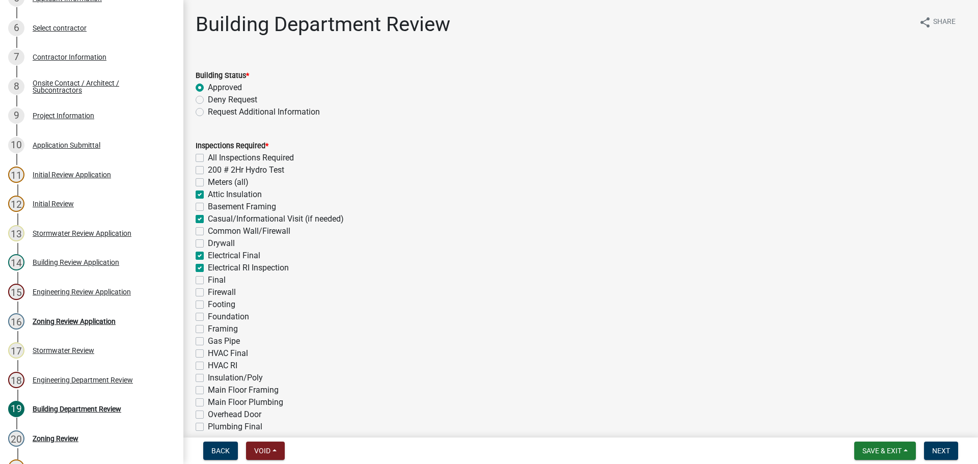
checkbox input "false"
click at [208, 281] on label "Final" at bounding box center [217, 280] width 18 height 12
click at [208, 281] on input "Final" at bounding box center [211, 277] width 7 height 7
checkbox input "true"
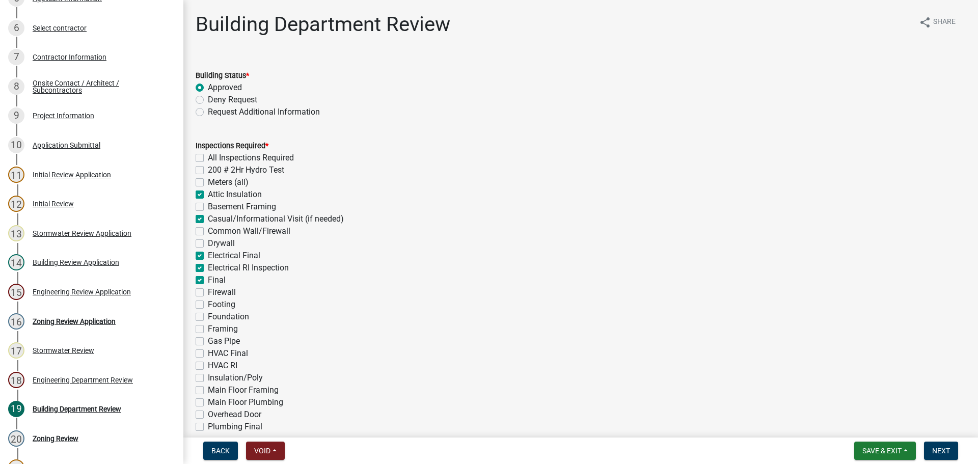
checkbox input "false"
checkbox input "true"
checkbox input "false"
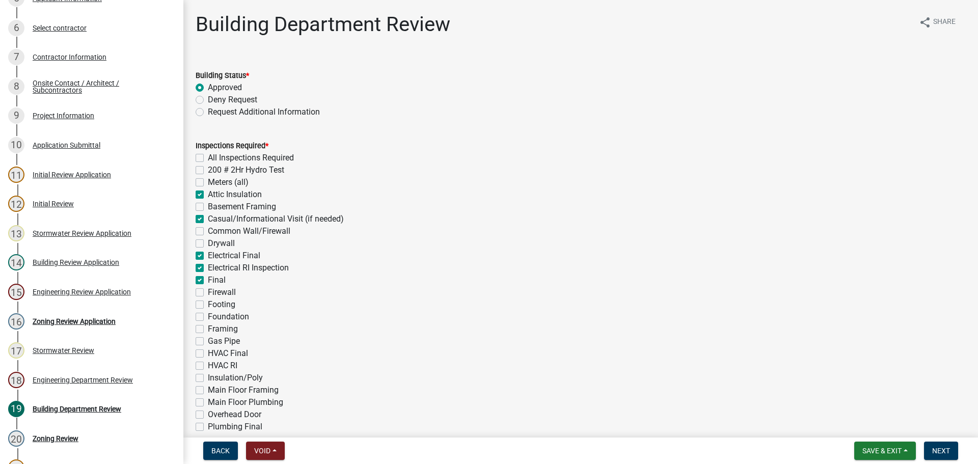
checkbox input "true"
checkbox input "false"
checkbox input "true"
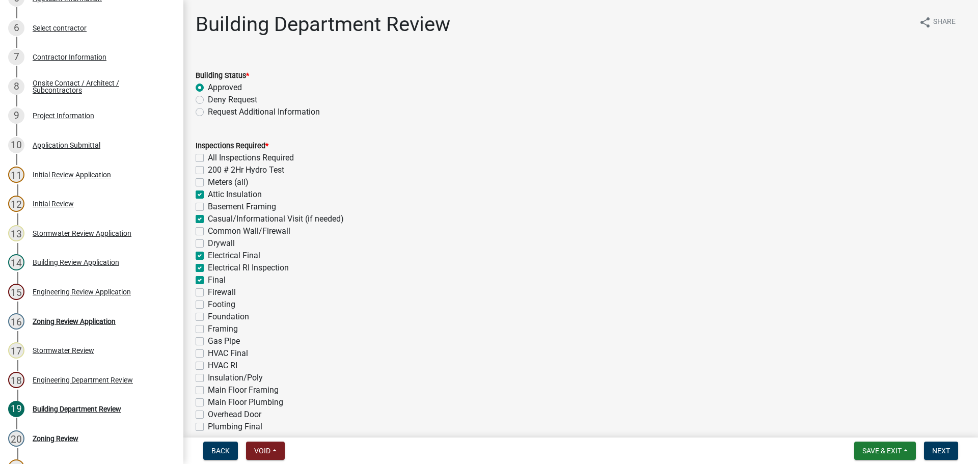
checkbox input "true"
checkbox input "false"
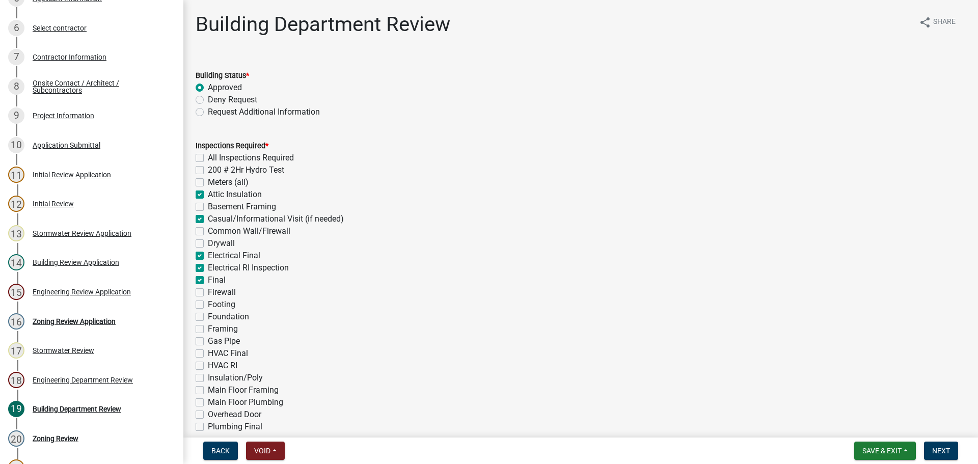
checkbox input "false"
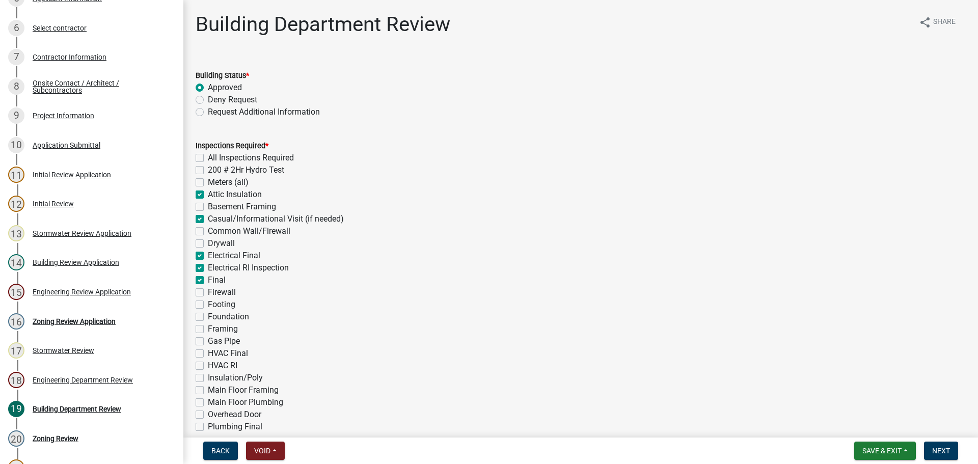
checkbox input "false"
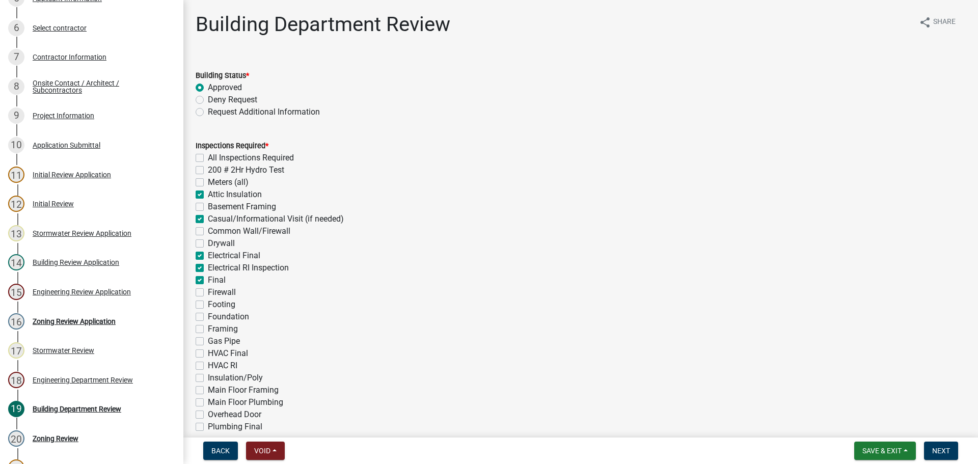
checkbox input "false"
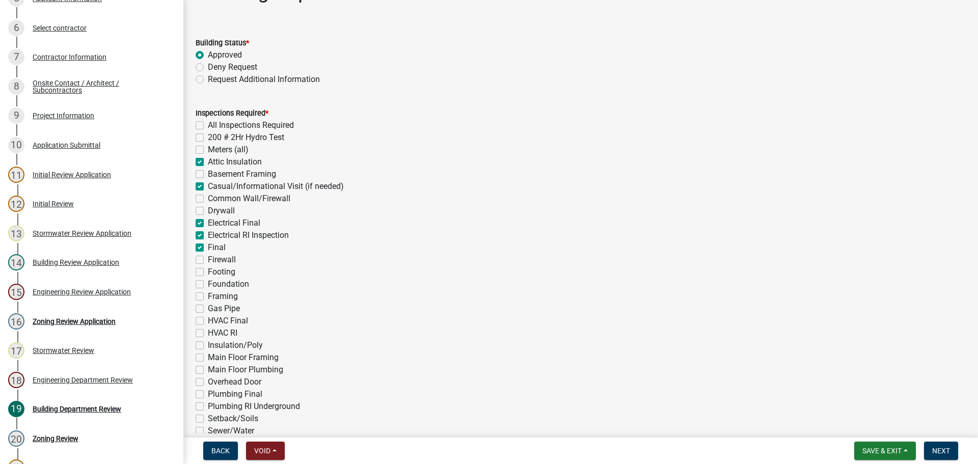
scroll to position [51, 0]
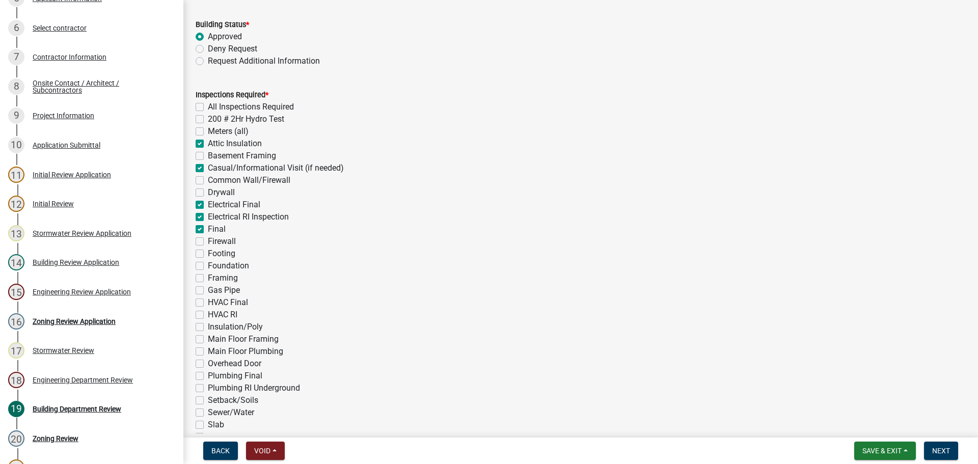
click at [208, 253] on label "Footing" at bounding box center [221, 253] width 27 height 12
click at [208, 253] on input "Footing" at bounding box center [211, 250] width 7 height 7
checkbox input "true"
checkbox input "false"
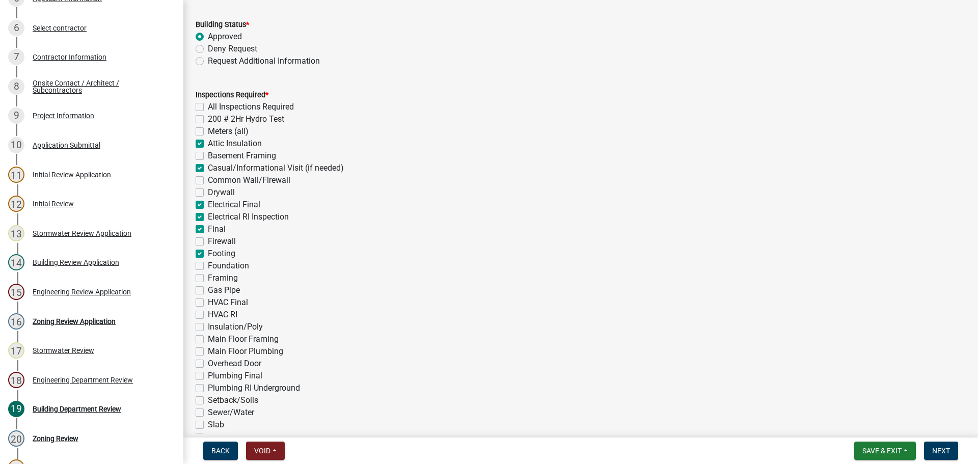
checkbox input "false"
checkbox input "true"
checkbox input "false"
checkbox input "true"
checkbox input "false"
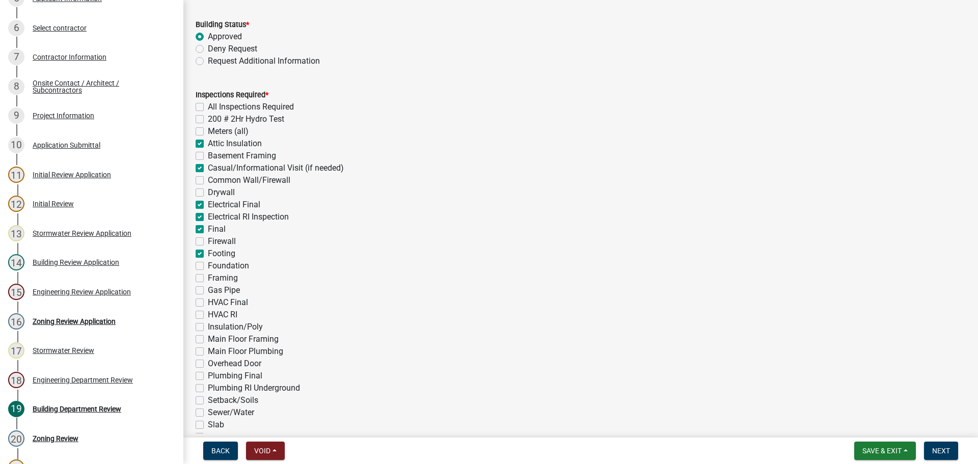
checkbox input "false"
checkbox input "true"
checkbox input "false"
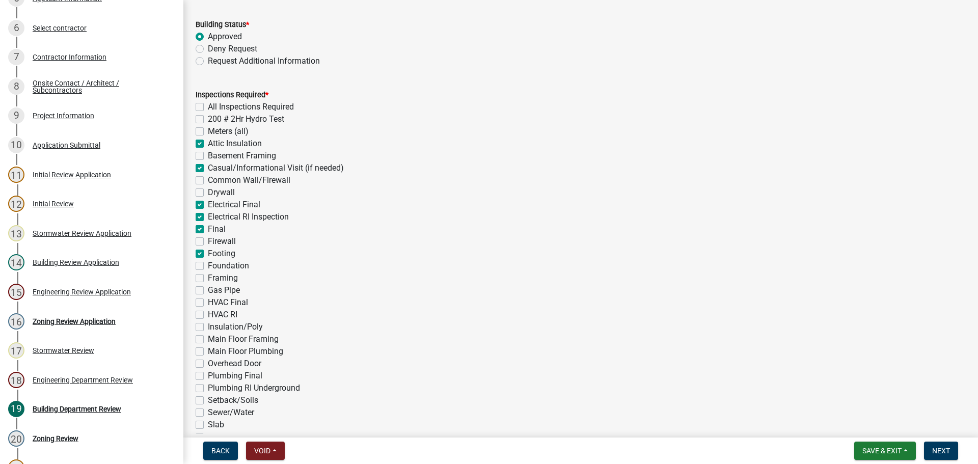
checkbox input "true"
checkbox input "false"
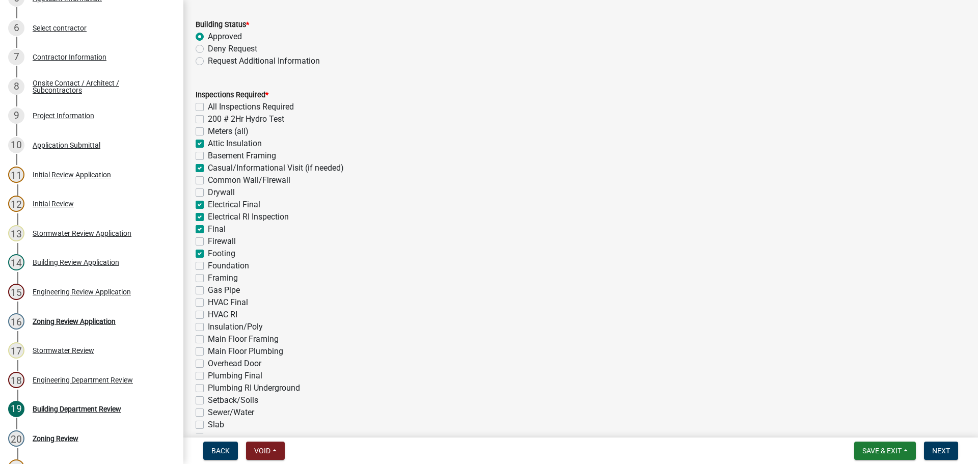
checkbox input "false"
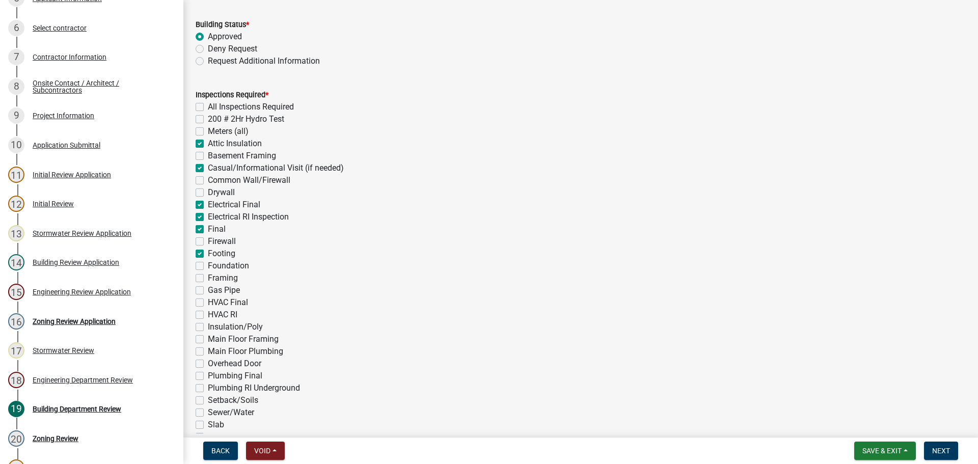
checkbox input "false"
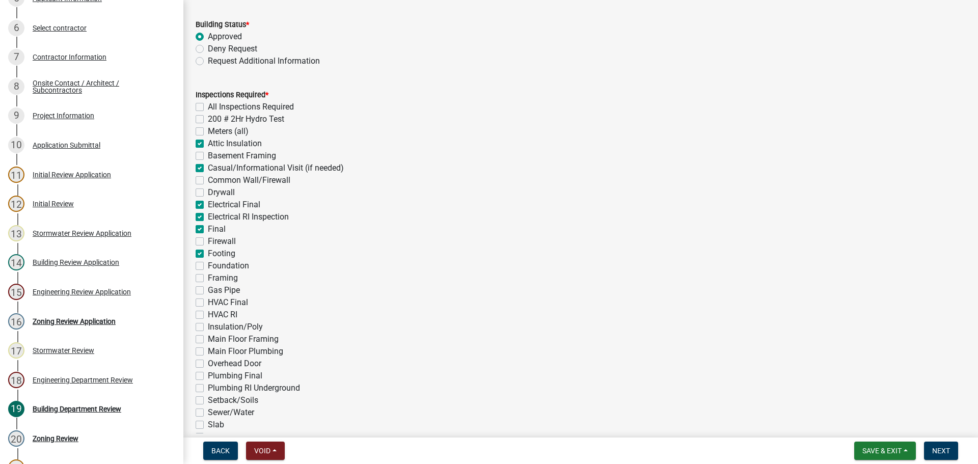
checkbox input "false"
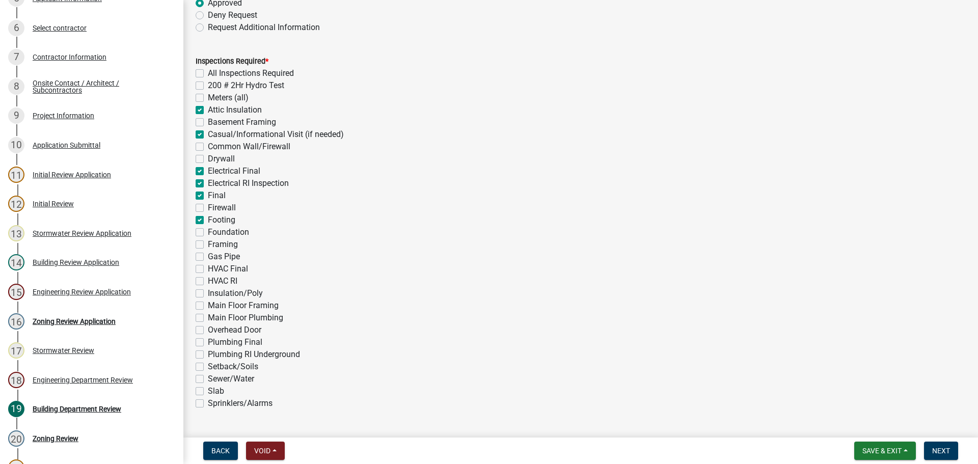
scroll to position [102, 0]
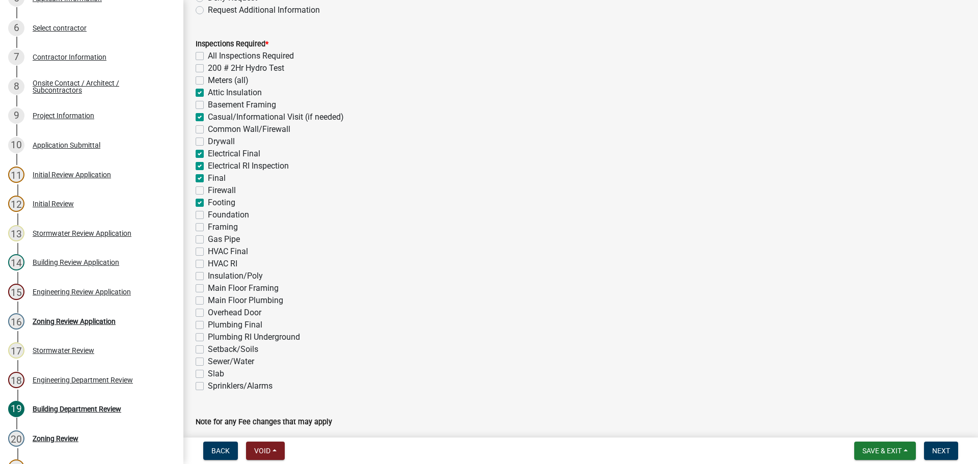
click at [208, 276] on label "Insulation/Poly" at bounding box center [235, 276] width 55 height 12
click at [208, 276] on input "Insulation/Poly" at bounding box center [211, 273] width 7 height 7
checkbox input "true"
checkbox input "false"
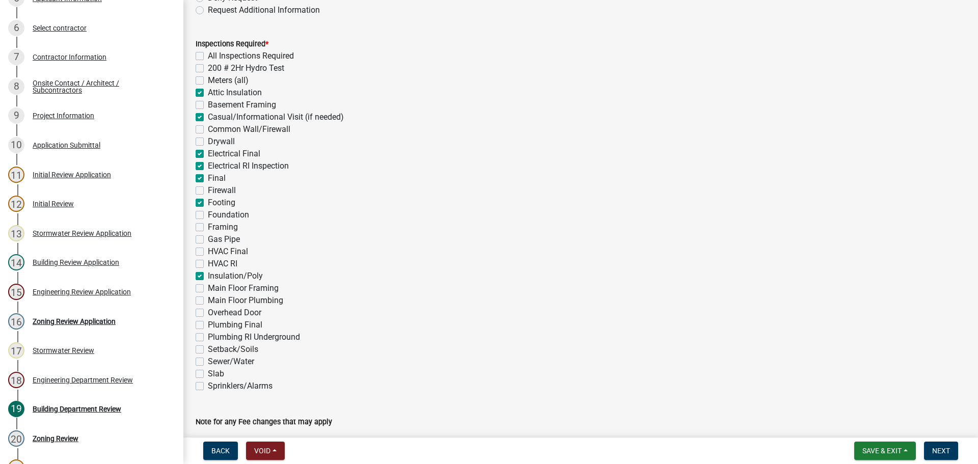
checkbox input "false"
checkbox input "true"
checkbox input "false"
checkbox input "true"
checkbox input "false"
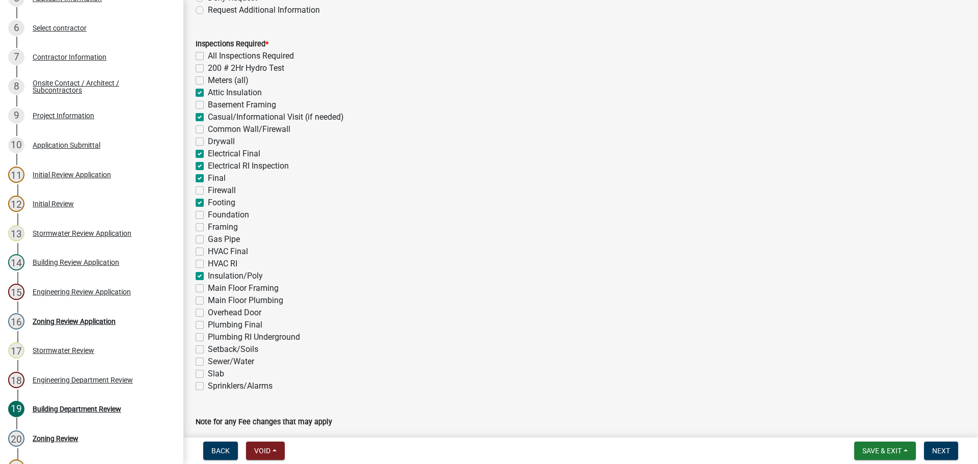
checkbox input "false"
checkbox input "true"
checkbox input "false"
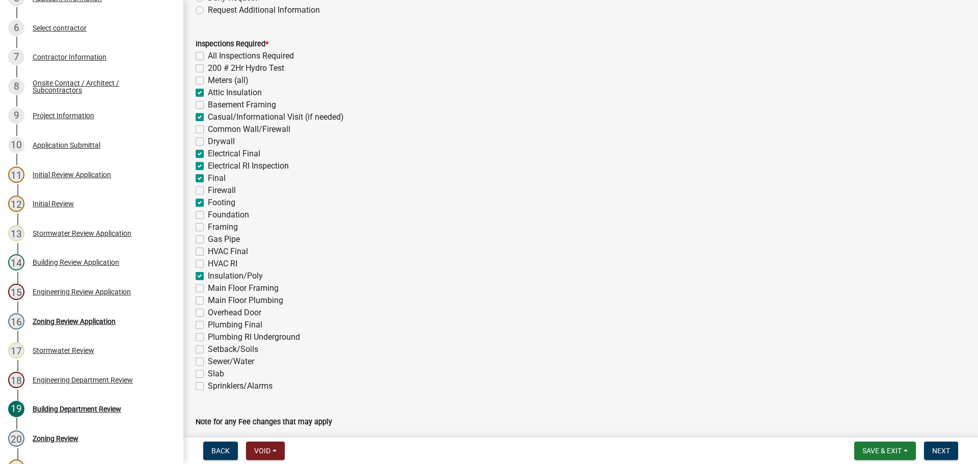
checkbox input "true"
checkbox input "false"
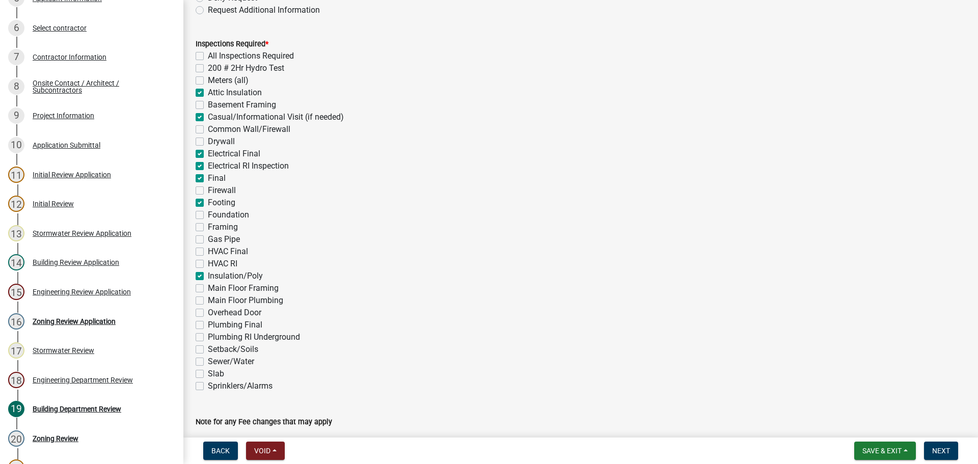
checkbox input "false"
checkbox input "true"
checkbox input "false"
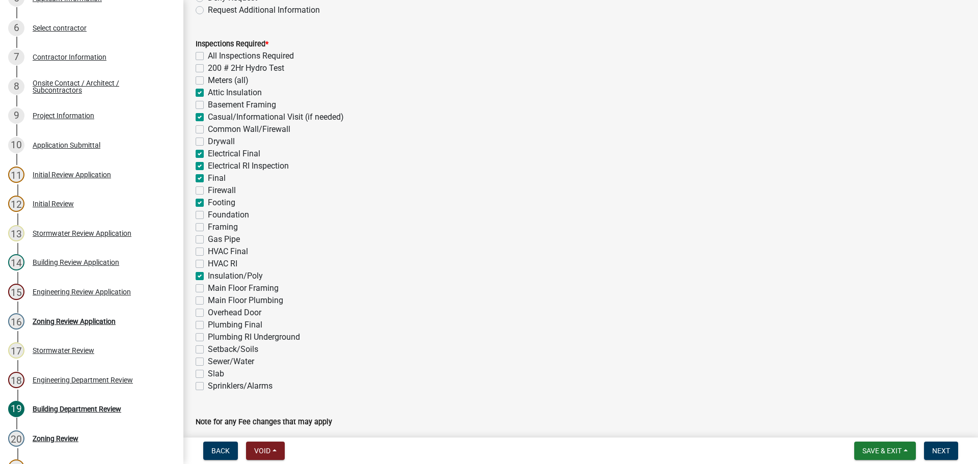
checkbox input "false"
click at [208, 286] on label "Main Floor Framing" at bounding box center [243, 288] width 71 height 12
click at [208, 286] on input "Main Floor Framing" at bounding box center [211, 285] width 7 height 7
click at [208, 352] on label "Setback/Soils" at bounding box center [233, 349] width 50 height 12
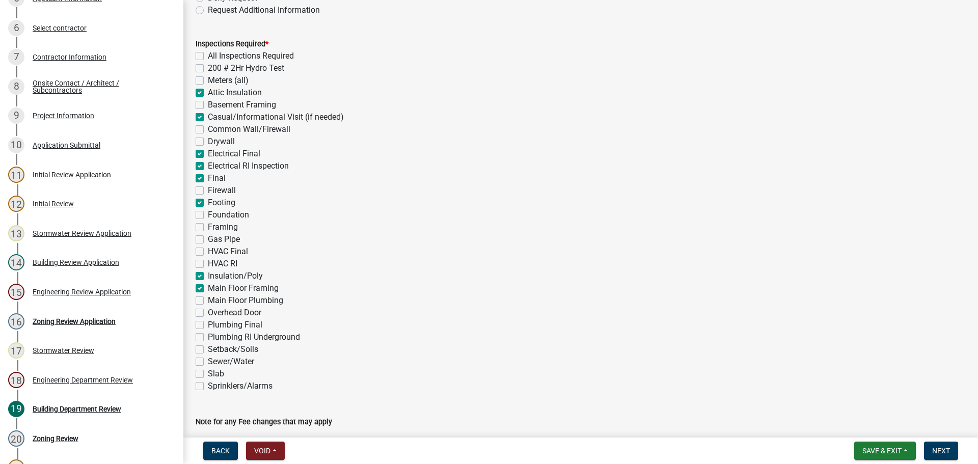
click at [208, 350] on input "Setback/Soils" at bounding box center [211, 346] width 7 height 7
click at [941, 451] on span "Next" at bounding box center [941, 451] width 18 height 8
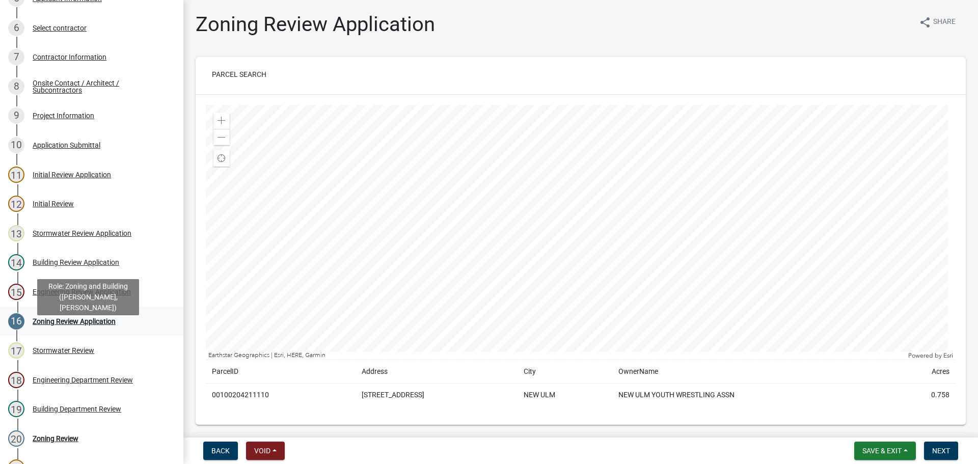
click at [77, 325] on div "Zoning Review Application" at bounding box center [74, 321] width 83 height 7
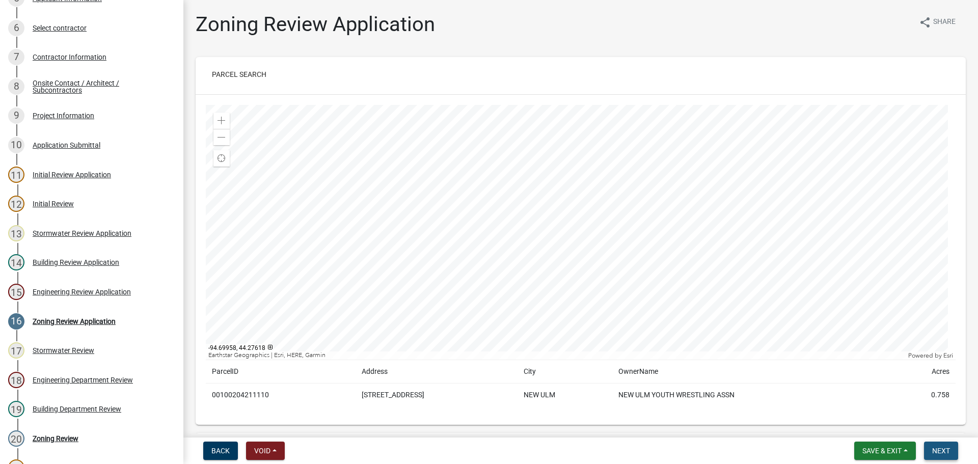
click at [943, 449] on span "Next" at bounding box center [941, 451] width 18 height 8
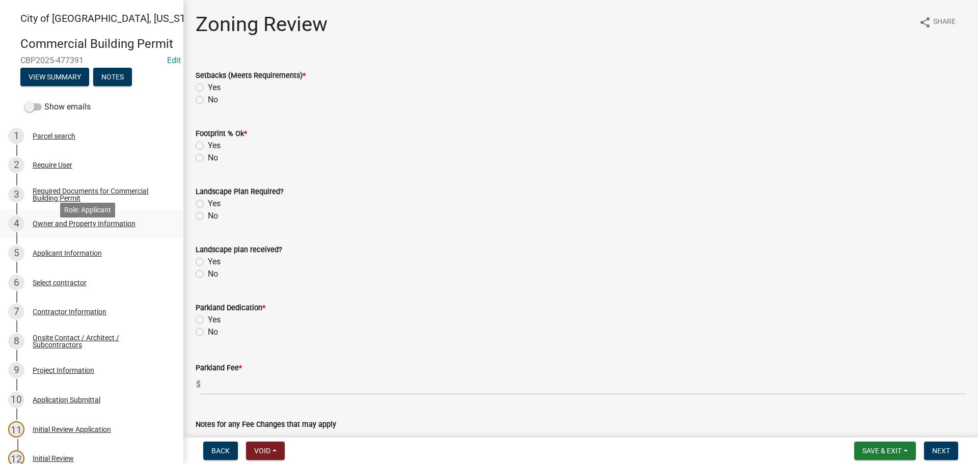
click at [65, 227] on div "Owner and Property Information" at bounding box center [84, 223] width 103 height 7
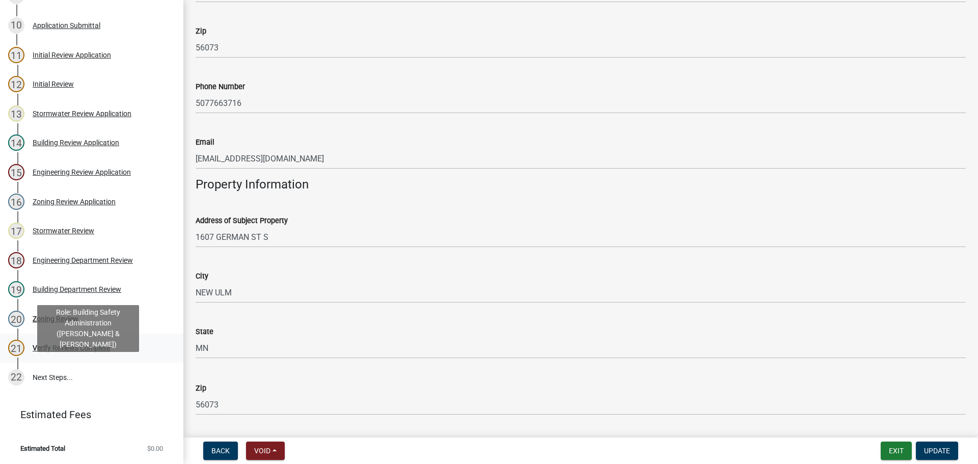
scroll to position [389, 0]
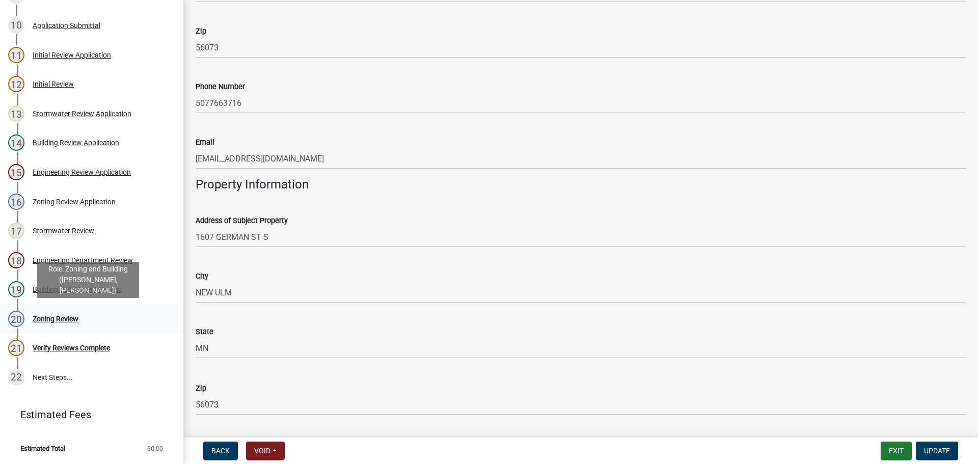
click at [63, 320] on div "Zoning Review" at bounding box center [56, 318] width 46 height 7
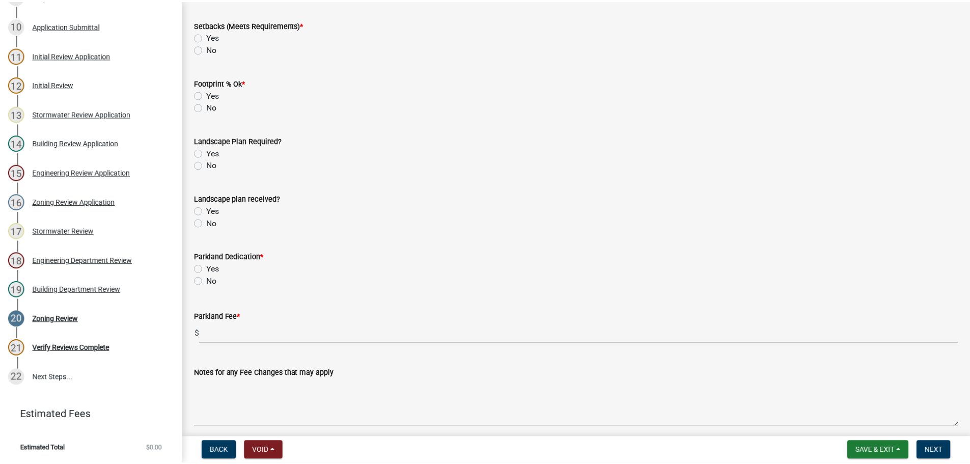
scroll to position [0, 0]
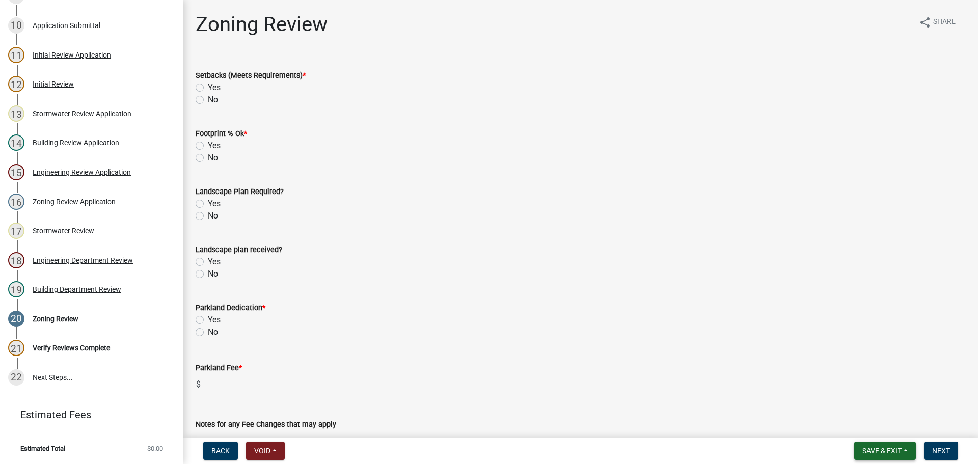
click at [890, 452] on span "Save & Exit" at bounding box center [881, 451] width 39 height 8
click at [875, 429] on button "Save & Exit" at bounding box center [874, 424] width 81 height 24
